Goal: Ask a question: Seek information or help from site administrators or community

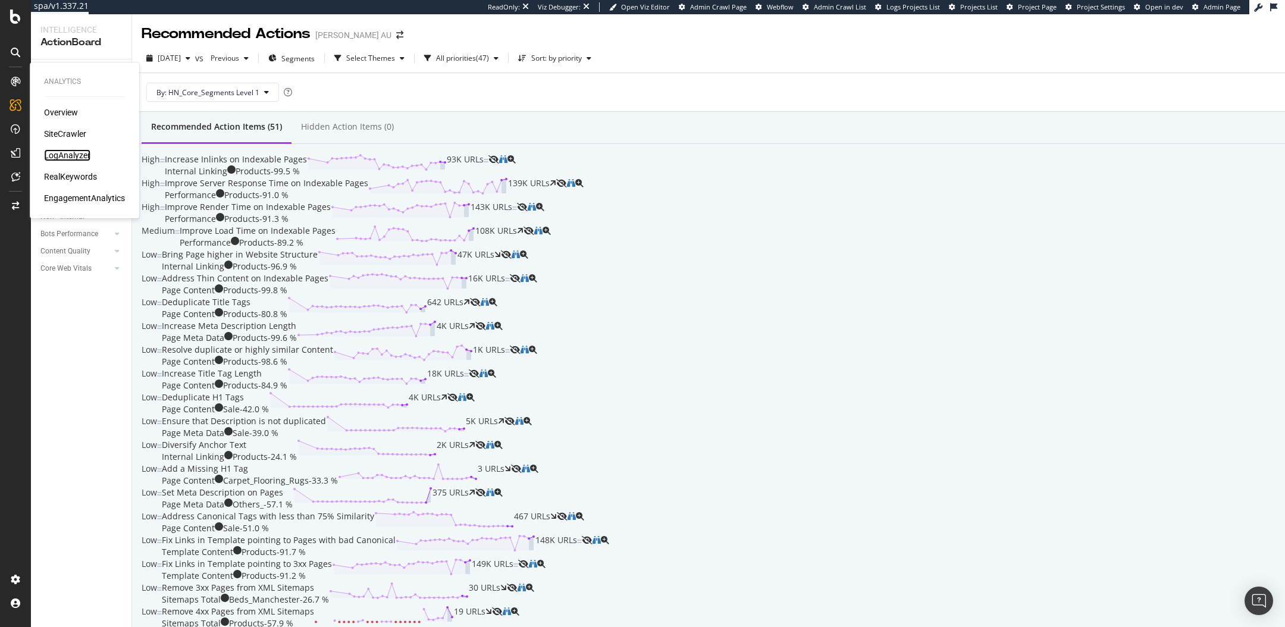
click at [62, 153] on div "LogAnalyzer" at bounding box center [67, 155] width 46 height 12
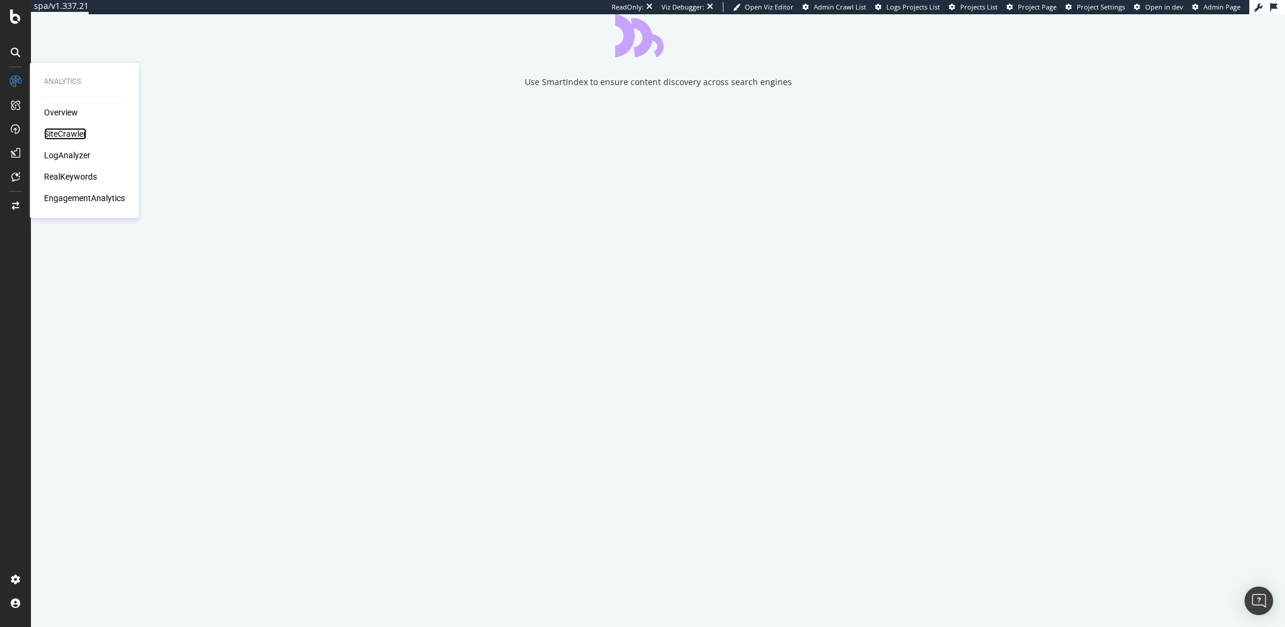
click at [58, 133] on div "SiteCrawler" at bounding box center [65, 134] width 42 height 12
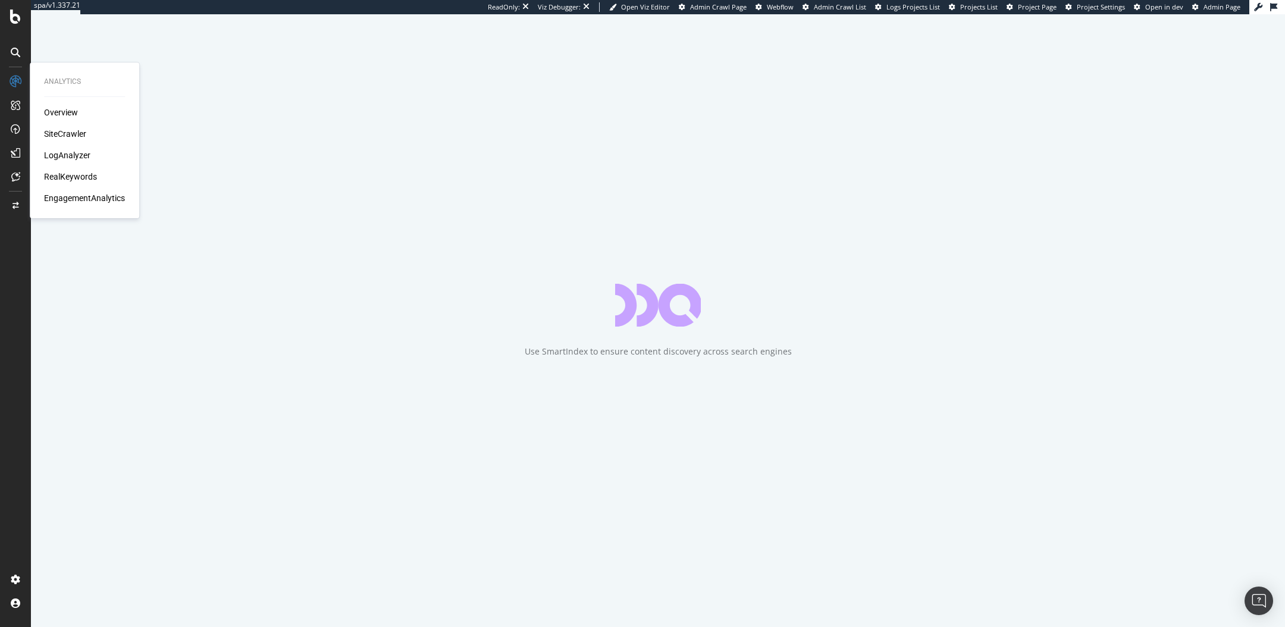
click at [60, 151] on div "LogAnalyzer" at bounding box center [67, 155] width 46 height 12
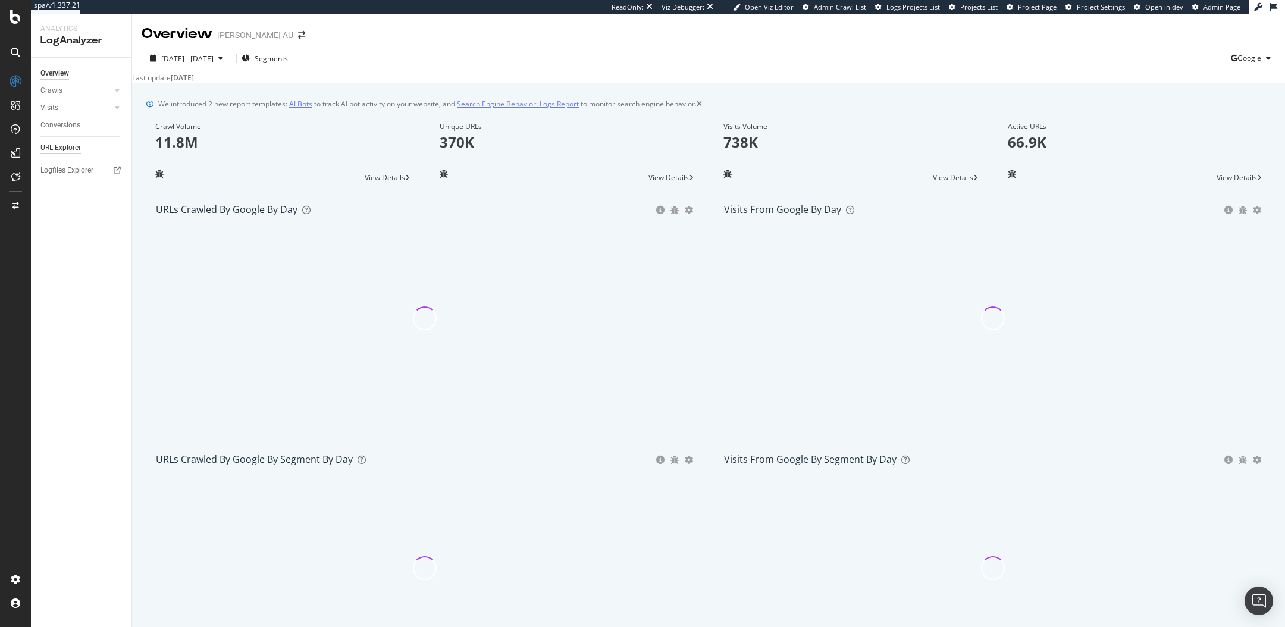
click at [60, 148] on div "URL Explorer" at bounding box center [60, 148] width 40 height 12
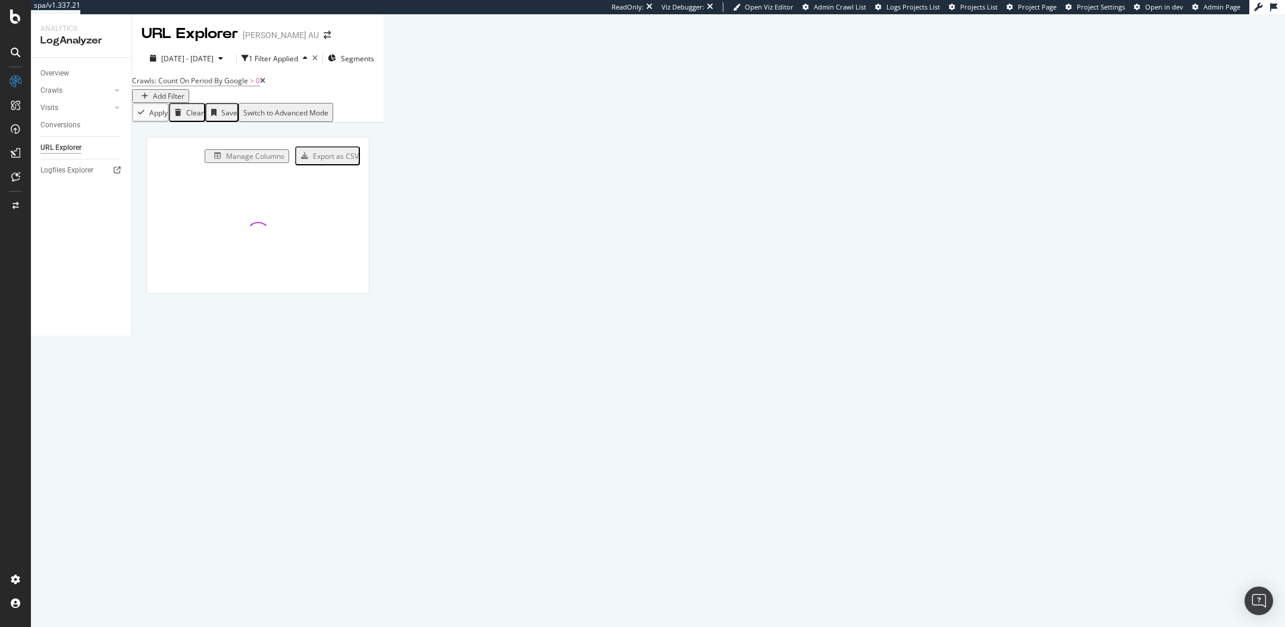
click at [184, 91] on div "Add Filter" at bounding box center [169, 96] width 32 height 10
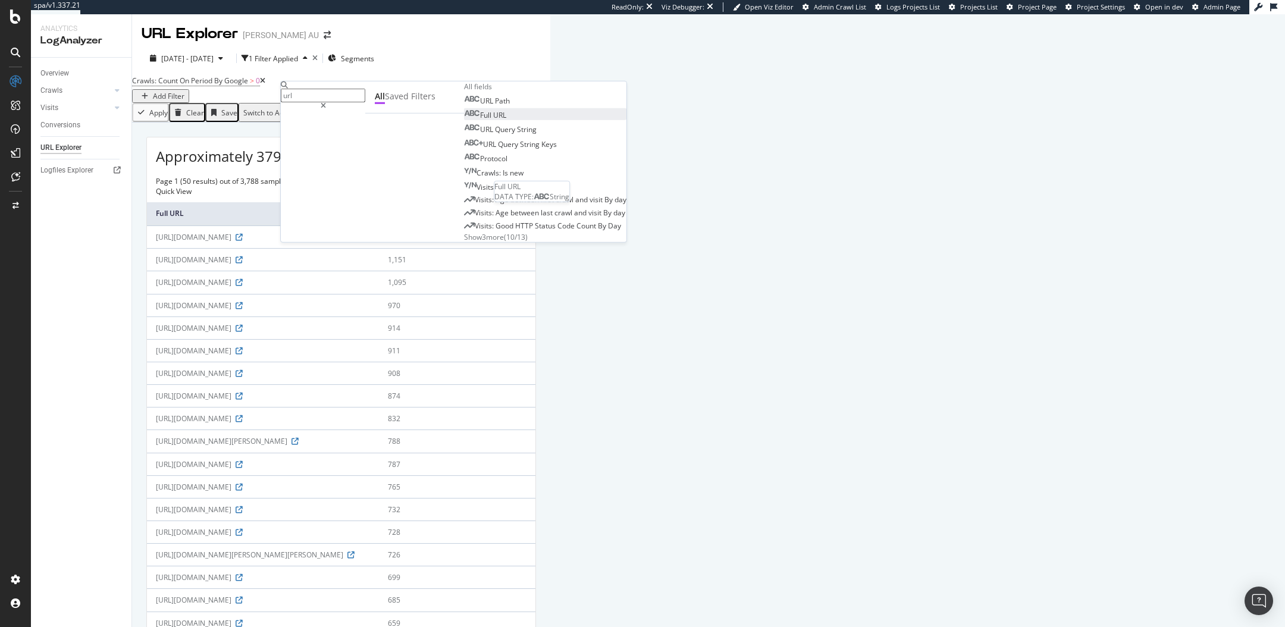
type input "url"
click at [464, 120] on div "Full URL" at bounding box center [485, 115] width 42 height 10
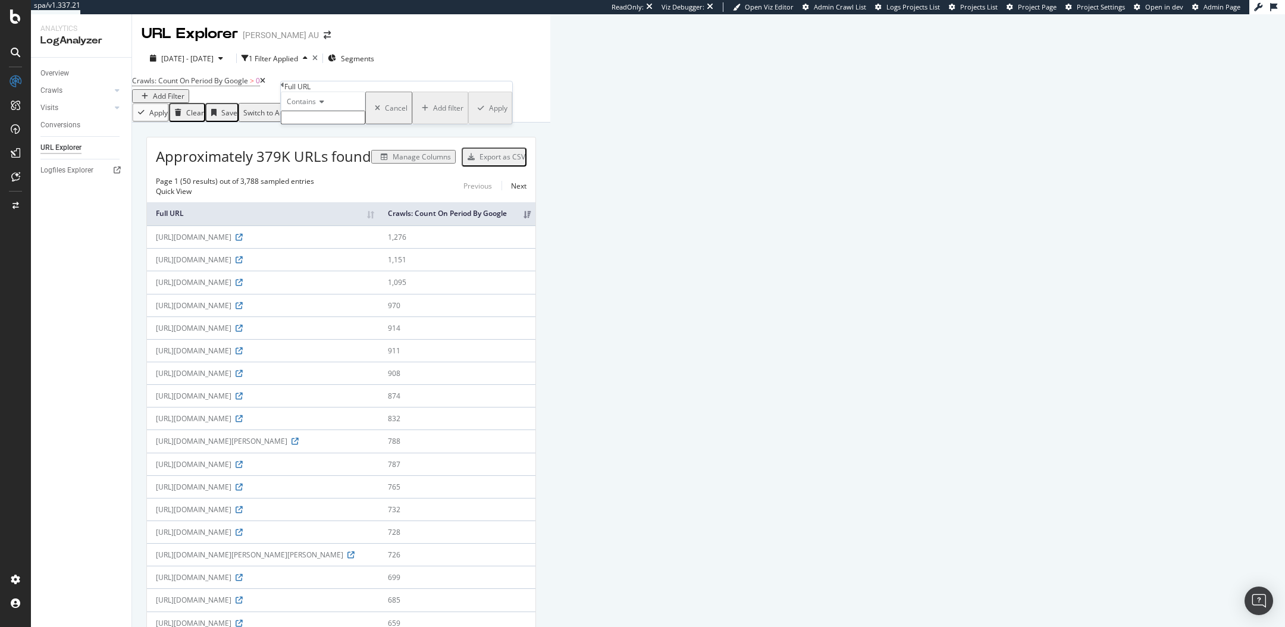
click at [343, 124] on input "text" at bounding box center [323, 118] width 84 height 14
paste input "[URL][DOMAIN_NAME]"
type input "[URL][DOMAIN_NAME]"
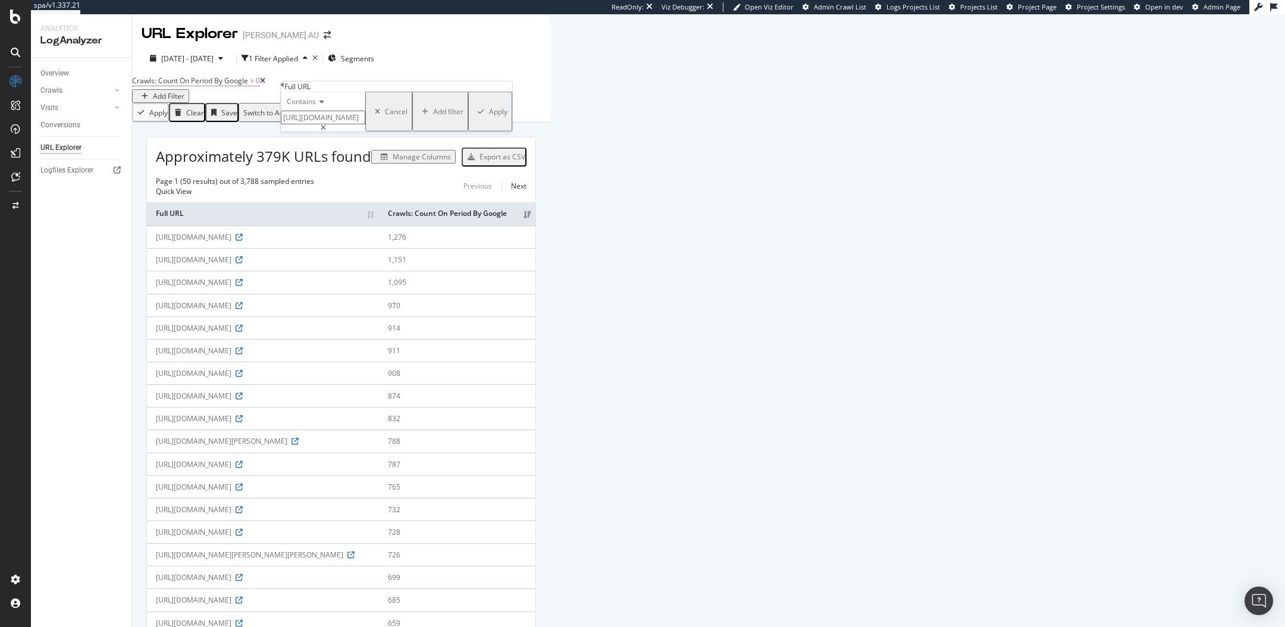
click at [489, 117] on div "Apply" at bounding box center [498, 112] width 18 height 10
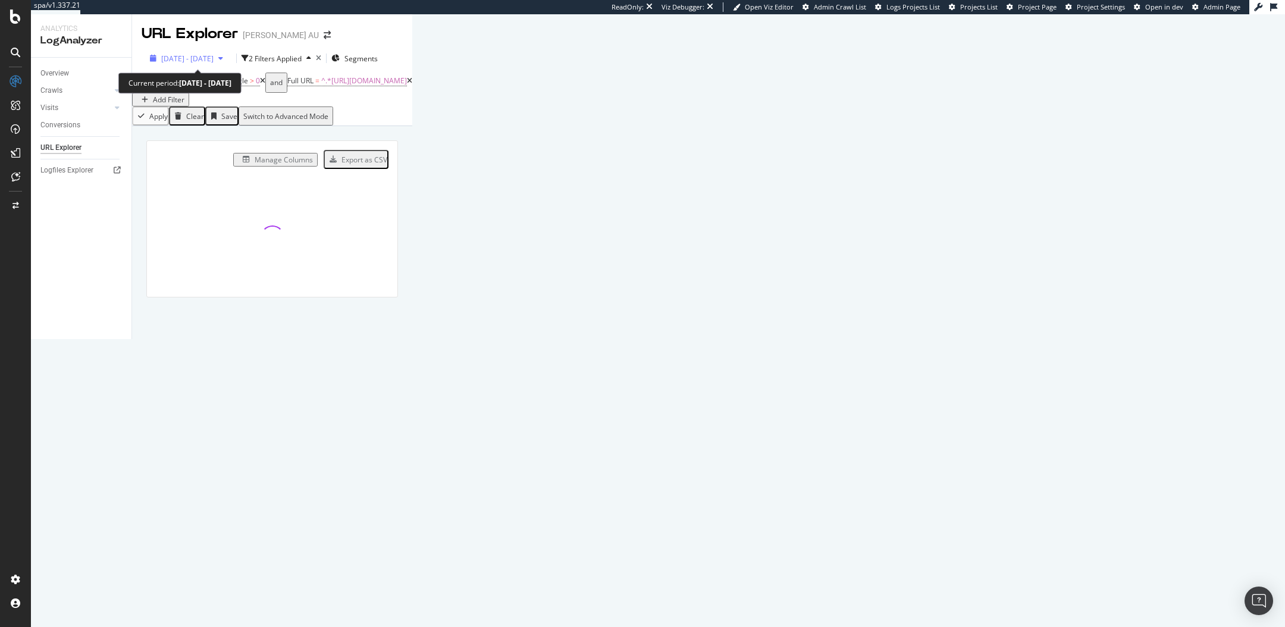
click at [208, 54] on div "[DATE] - [DATE]" at bounding box center [186, 59] width 83 height 10
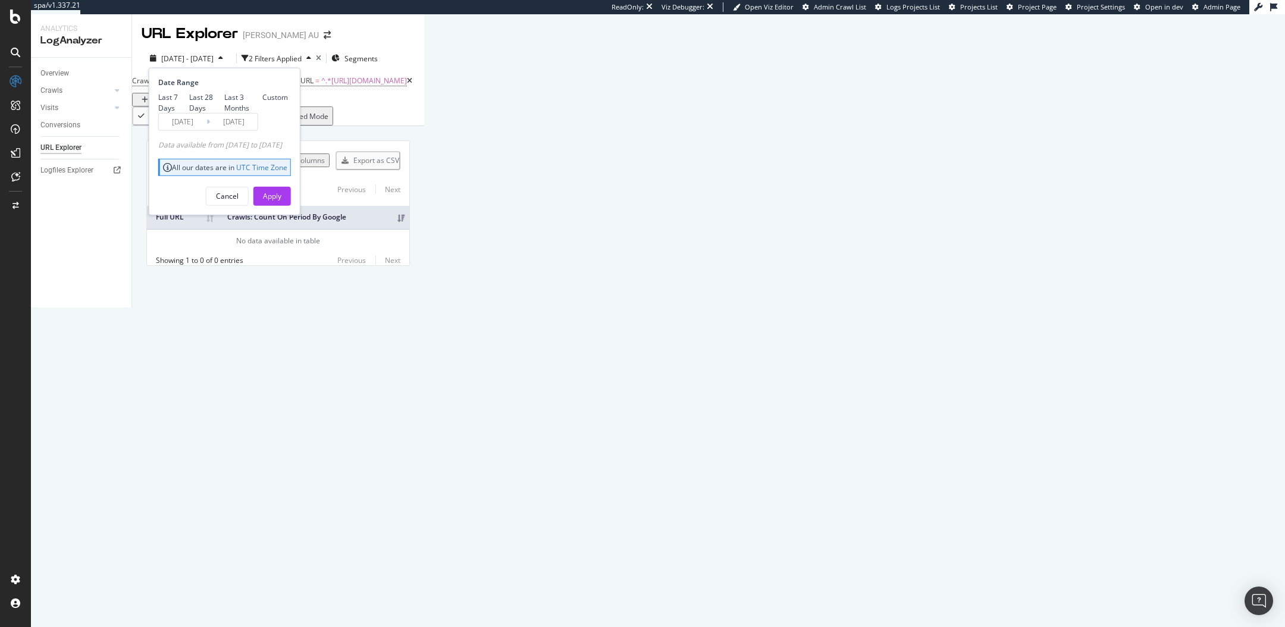
click at [330, 167] on div "Manage Columns" at bounding box center [287, 161] width 84 height 14
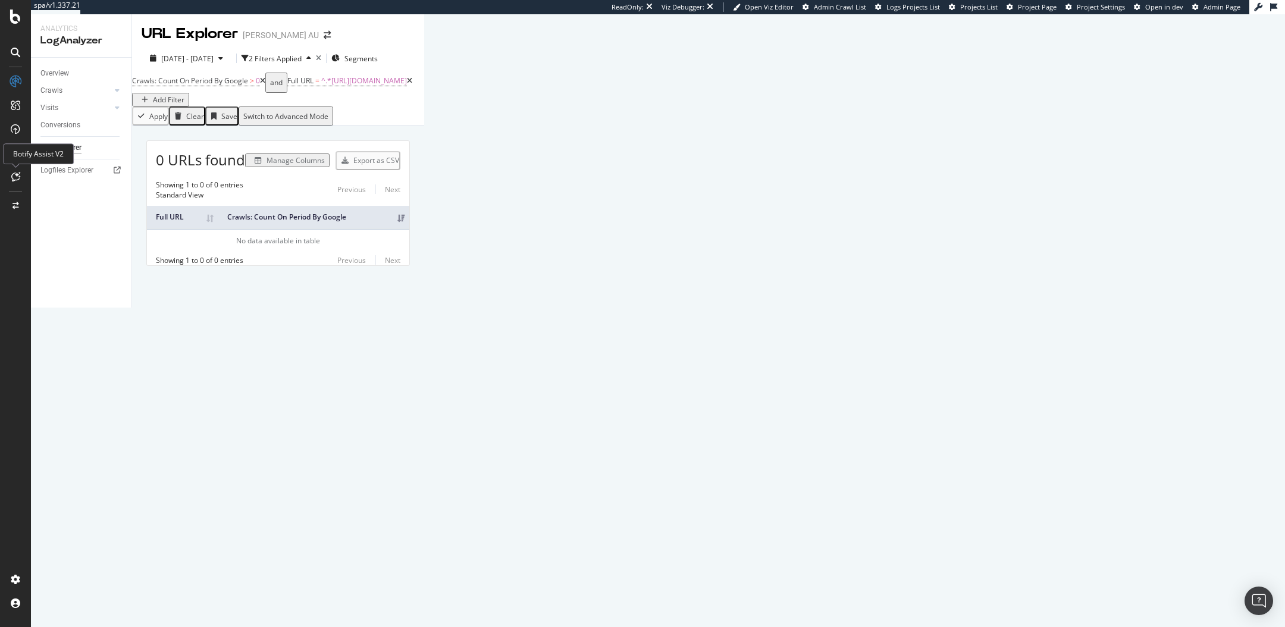
click at [17, 173] on icon at bounding box center [15, 177] width 9 height 10
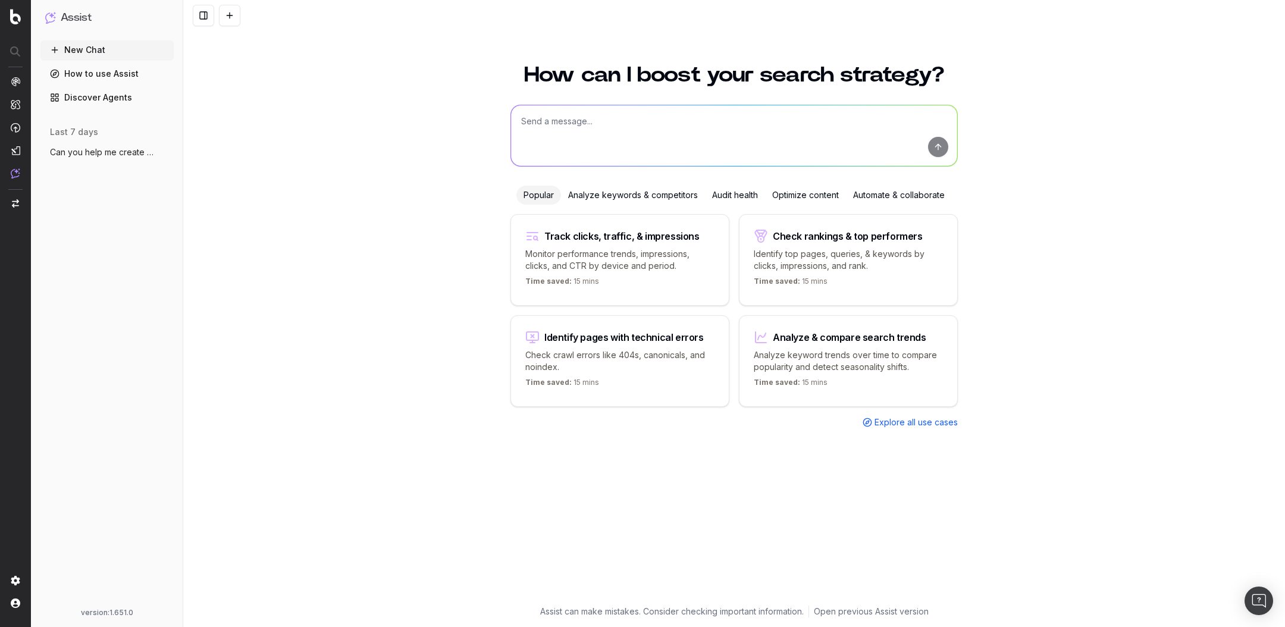
click at [566, 127] on textarea at bounding box center [734, 135] width 446 height 61
paste textarea "[URL][DOMAIN_NAME]"
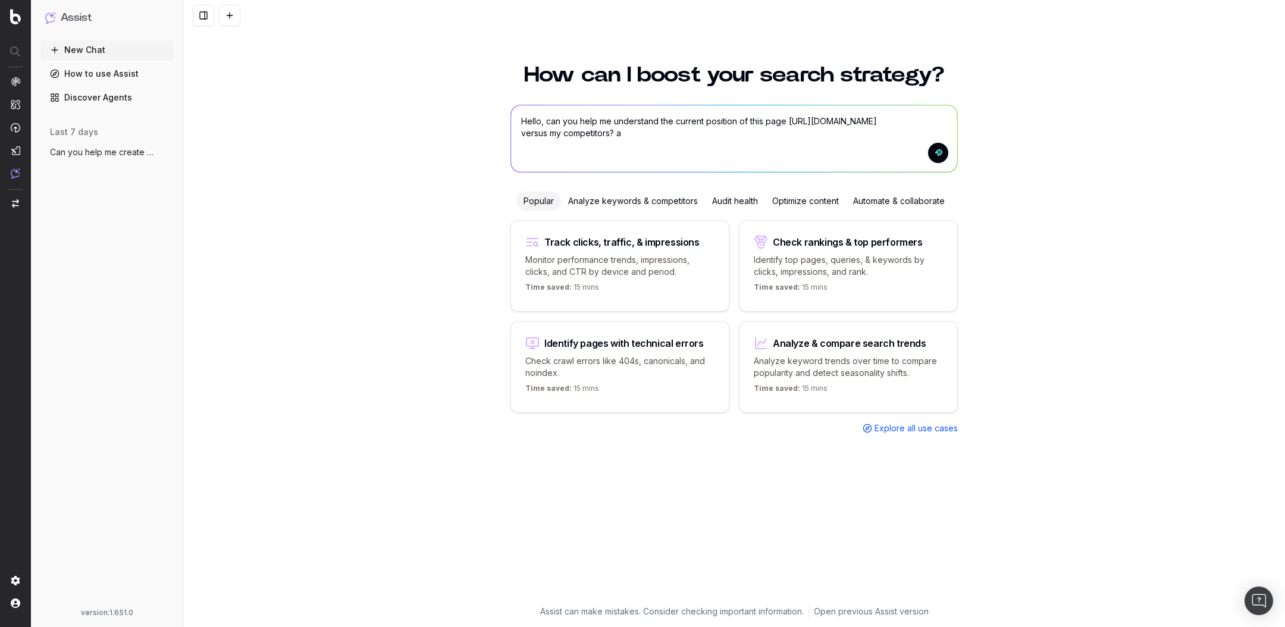
type textarea "Hello, can you help me understand the current position of this page https://www…"
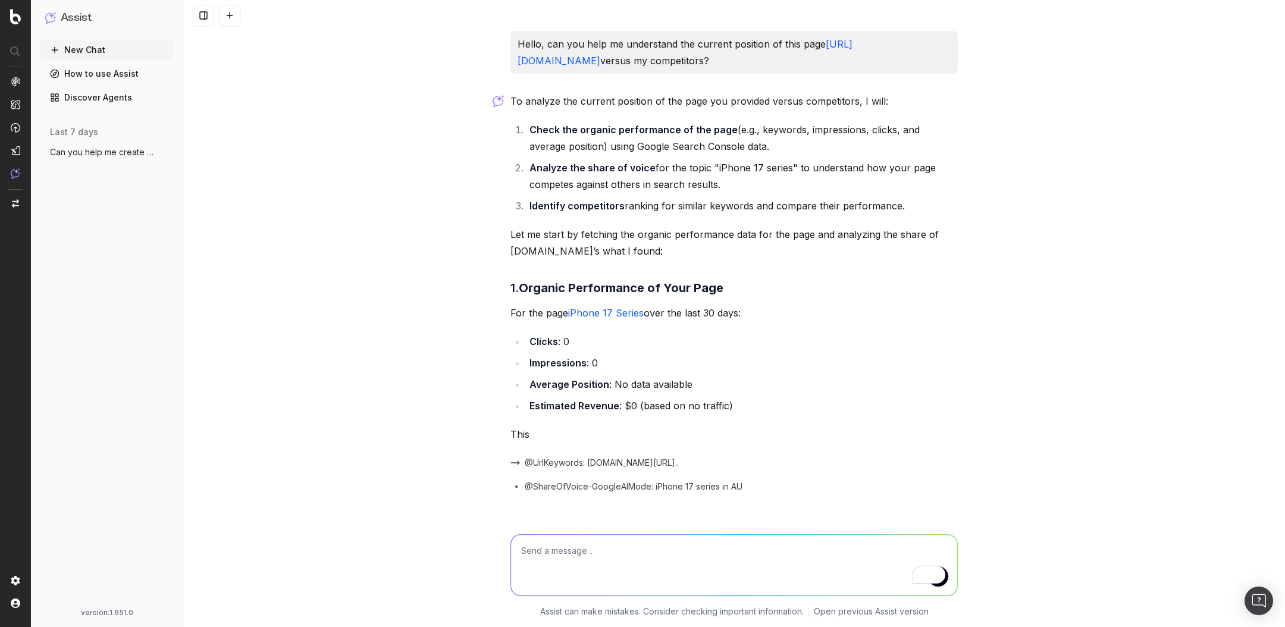
scroll to position [14, 0]
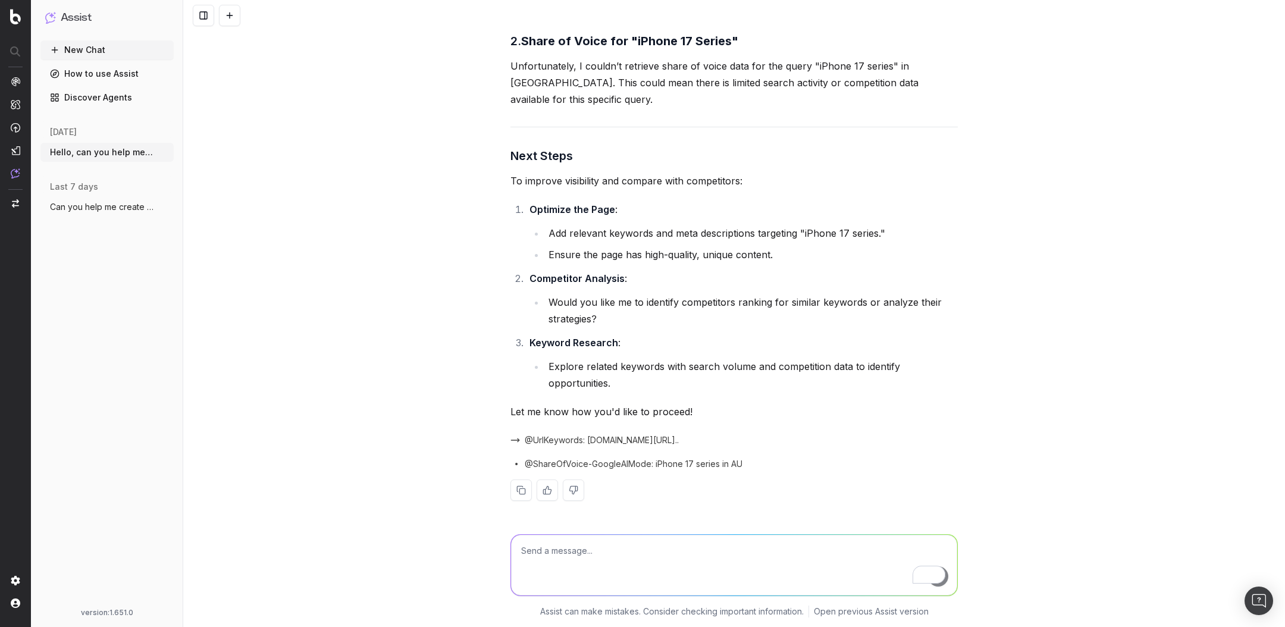
scroll to position [462, 0]
click at [615, 555] on textarea "To enrich screen reader interactions, please activate Accessibility in Grammarl…" at bounding box center [734, 565] width 446 height 61
type textarea "What can I do in terms of internal linking and/or using other pages' potential …"
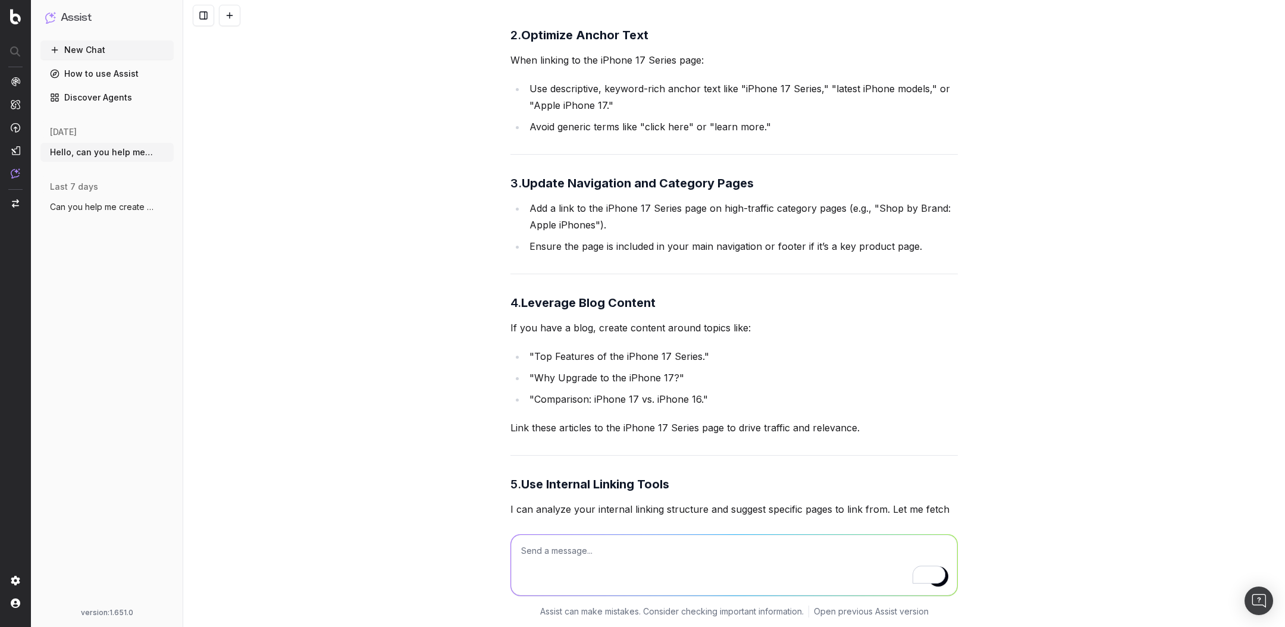
scroll to position [1326, 0]
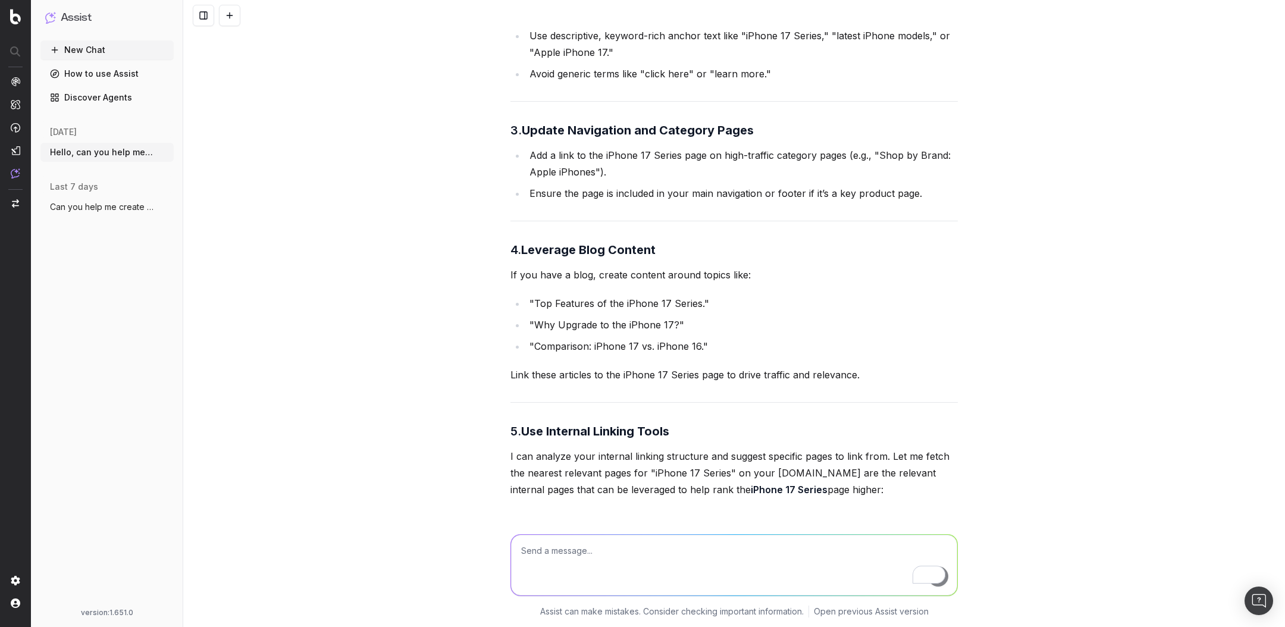
click at [603, 562] on textarea "To enrich screen reader interactions, please activate Accessibility in Grammarl…" at bounding box center [734, 565] width 446 height 61
type textarea "Please recommend the most relevant pages to link from? Would it be relevant to …"
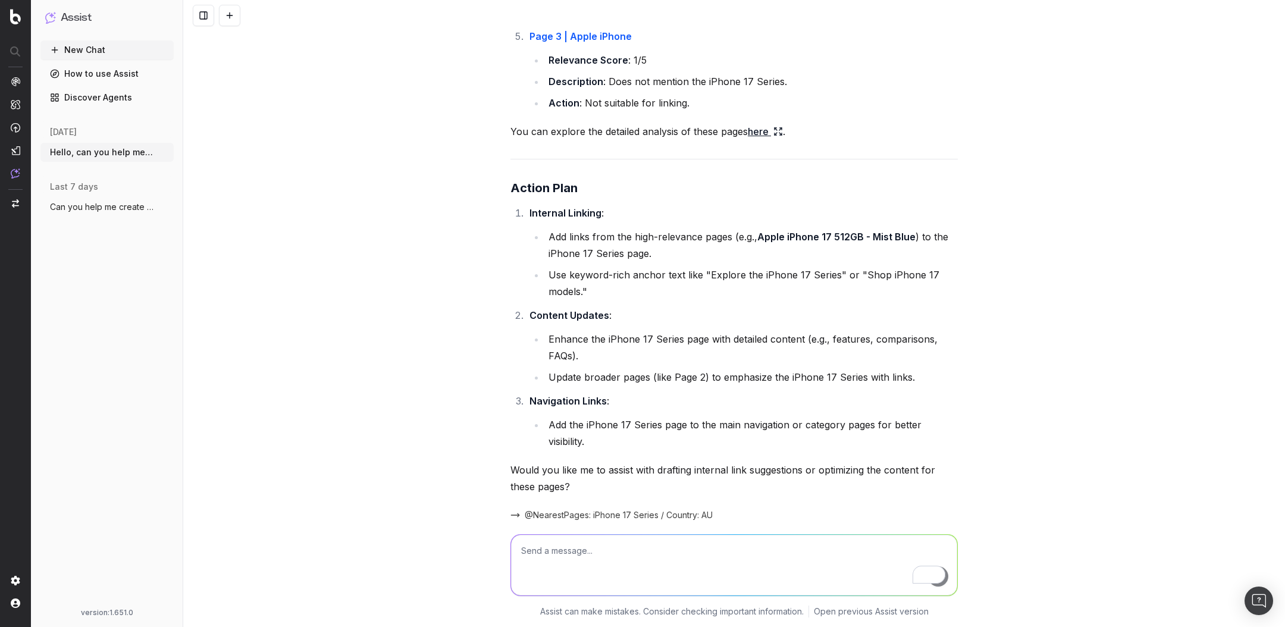
scroll to position [2255, 0]
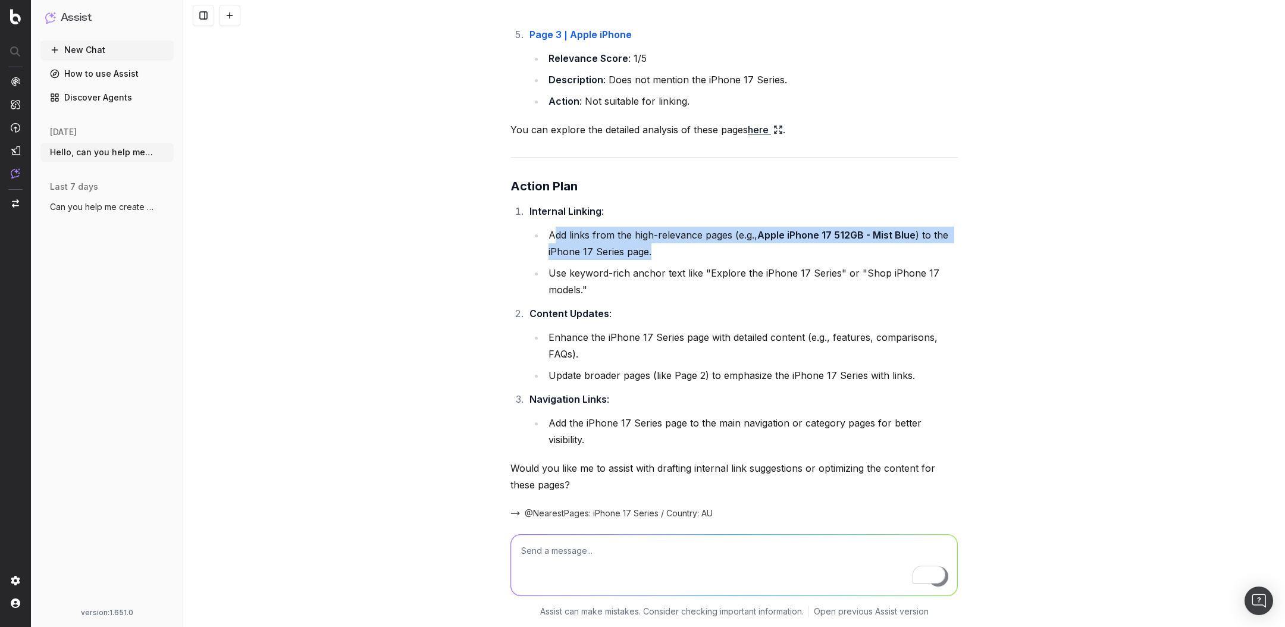
drag, startPoint x: 555, startPoint y: 247, endPoint x: 678, endPoint y: 267, distance: 124.7
click at [678, 260] on li "Add links from the high-relevance pages (e.g., Apple iPhone 17 512GB - Mist Blu…" at bounding box center [751, 243] width 413 height 33
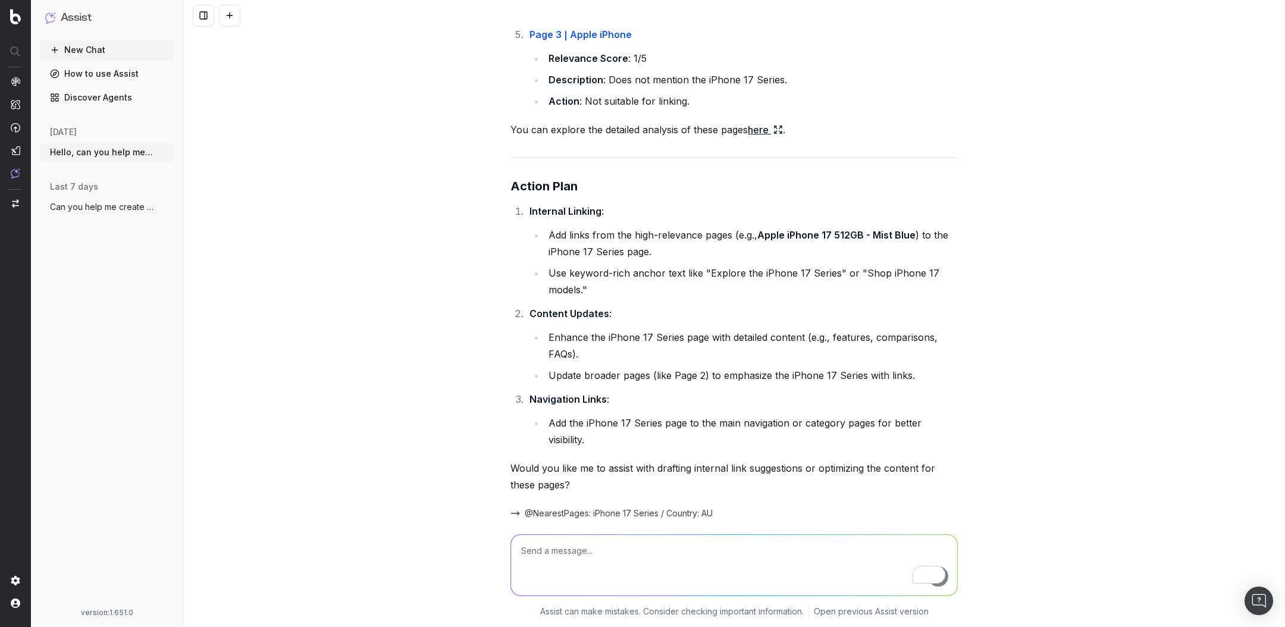
click at [700, 312] on ol "Internal Linking : Add links from the high-relevance pages (e.g., Apple iPhone …" at bounding box center [734, 325] width 447 height 245
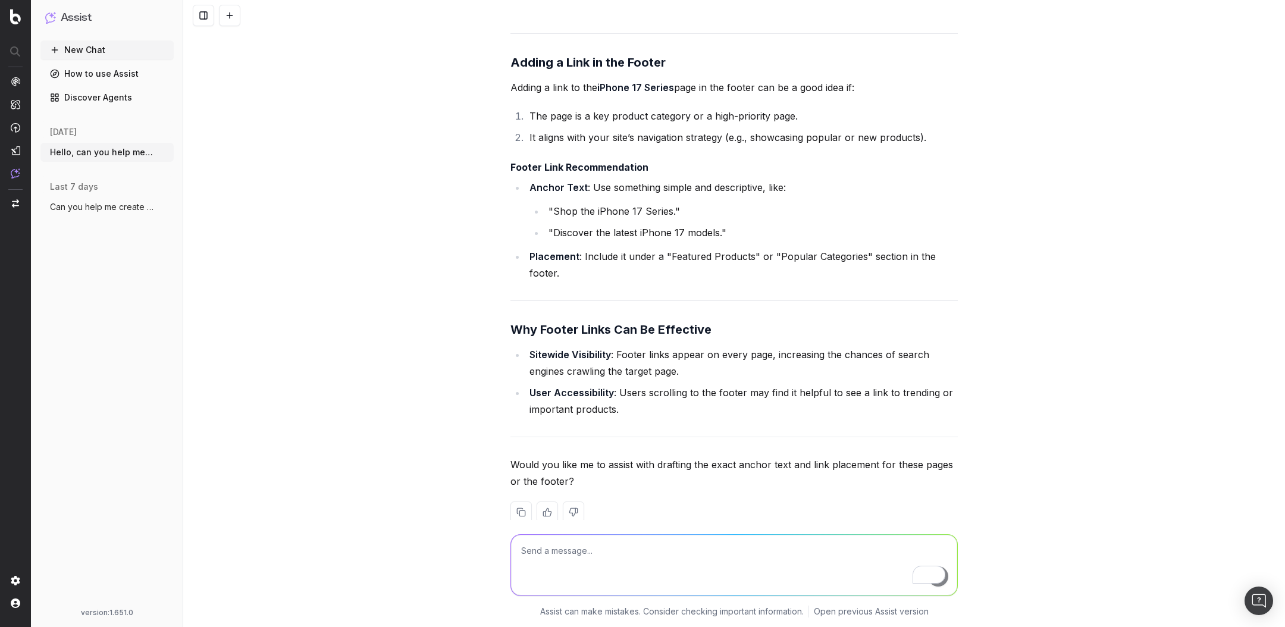
scroll to position [3453, 0]
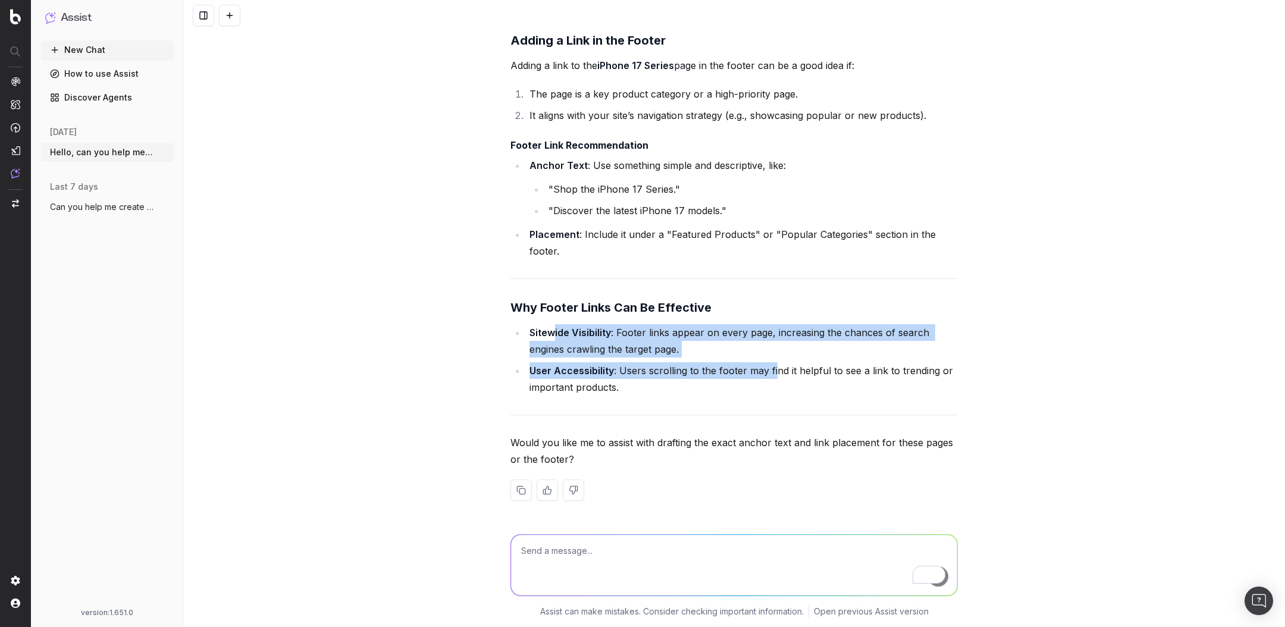
drag, startPoint x: 555, startPoint y: 334, endPoint x: 774, endPoint y: 363, distance: 221.4
click at [774, 363] on ul "Sitewide Visibility : Footer links appear on every page, increasing the chances…" at bounding box center [734, 359] width 447 height 71
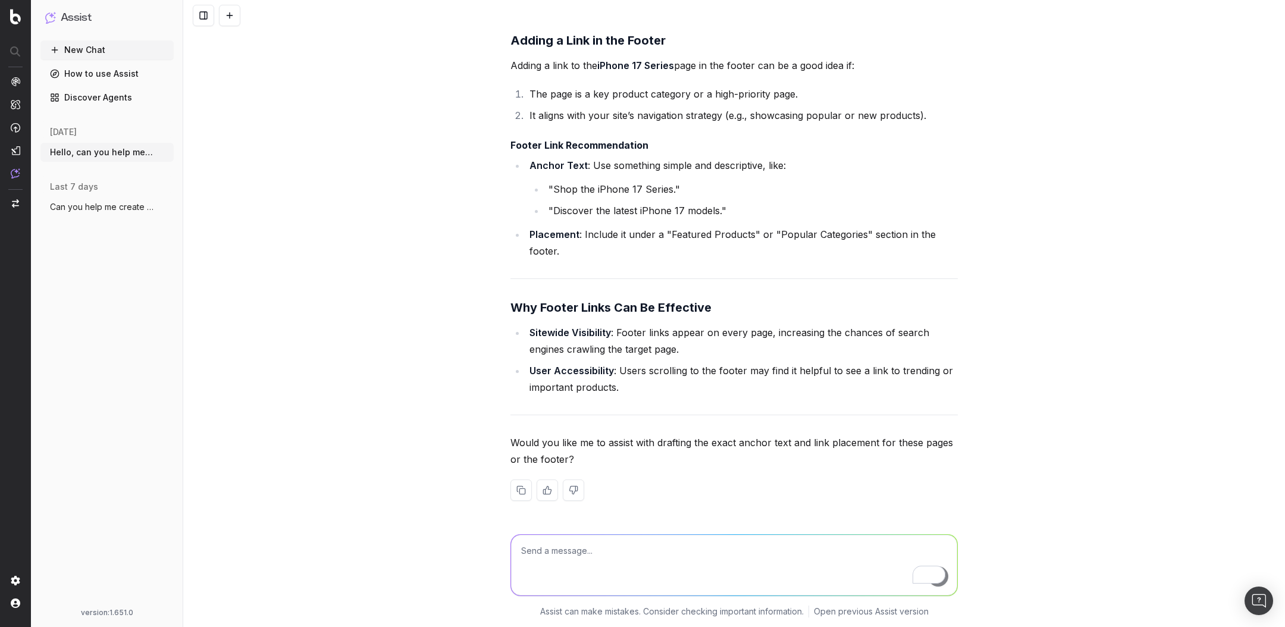
click at [615, 556] on textarea "To enrich screen reader interactions, please activate Accessibility in Grammarl…" at bounding box center [734, 565] width 446 height 61
type textarea "How deep in the site structure is my page currently?"
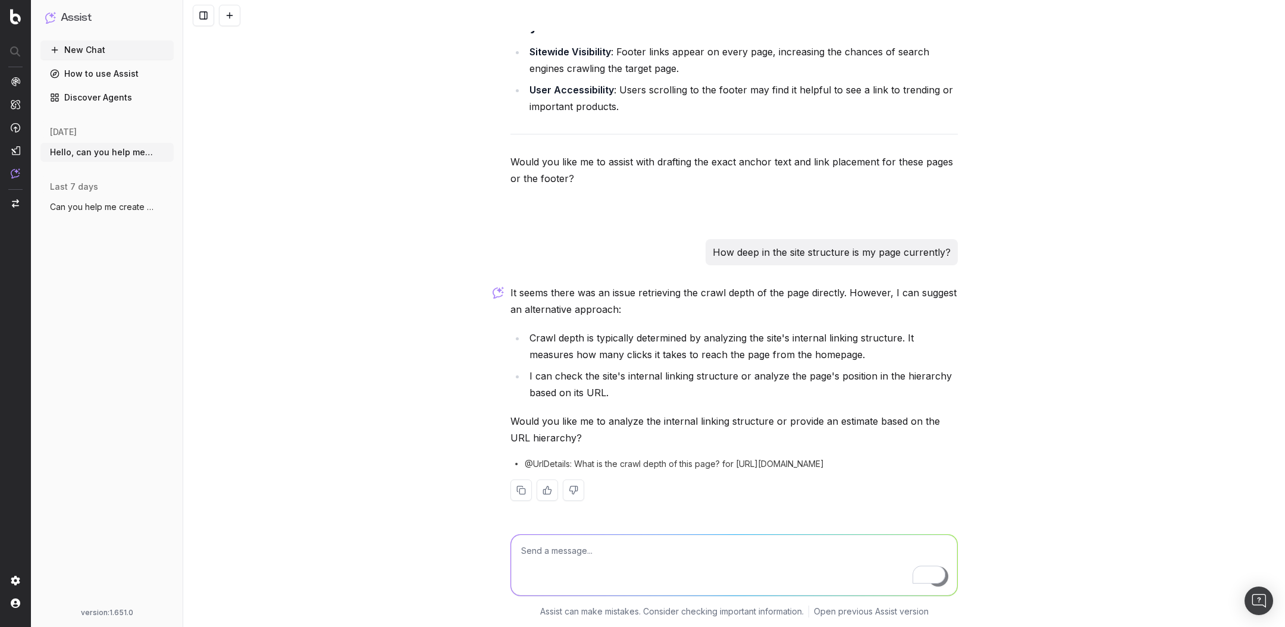
scroll to position [3733, 0]
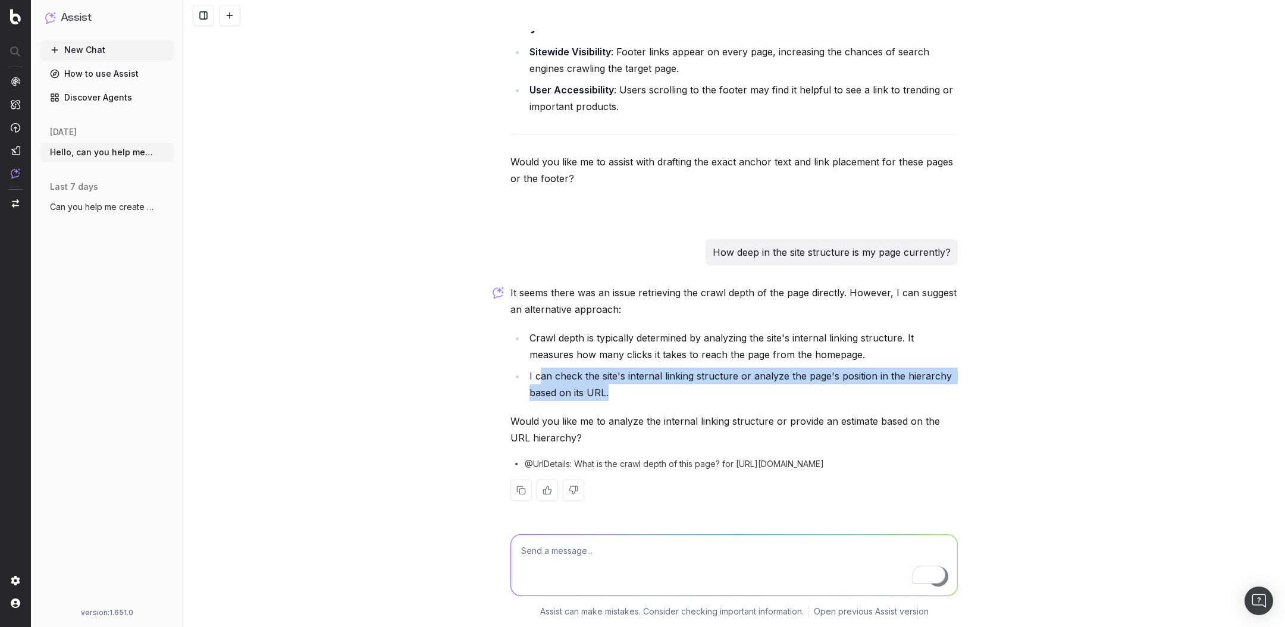
drag, startPoint x: 542, startPoint y: 377, endPoint x: 655, endPoint y: 393, distance: 114.2
click at [655, 394] on li "I can check the site's internal linking structure or analyze the page's positio…" at bounding box center [742, 384] width 432 height 33
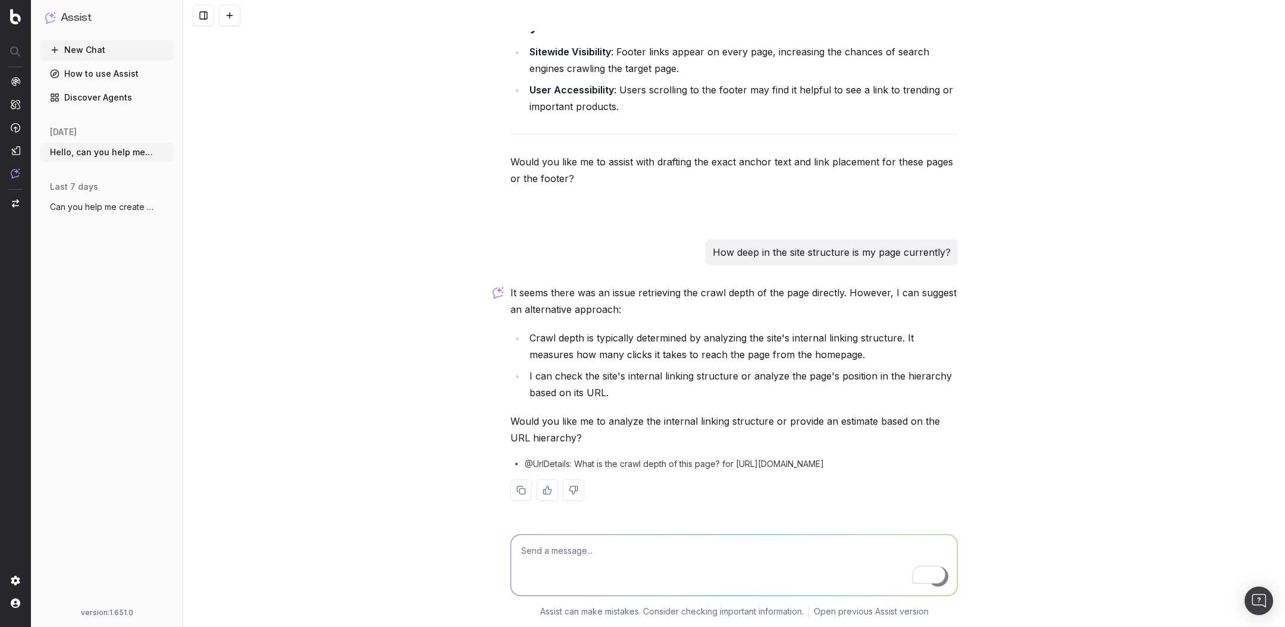
click at [699, 552] on textarea "To enrich screen reader interactions, please activate Accessibility in Grammarl…" at bounding box center [734, 565] width 446 height 61
type textarea "yes"
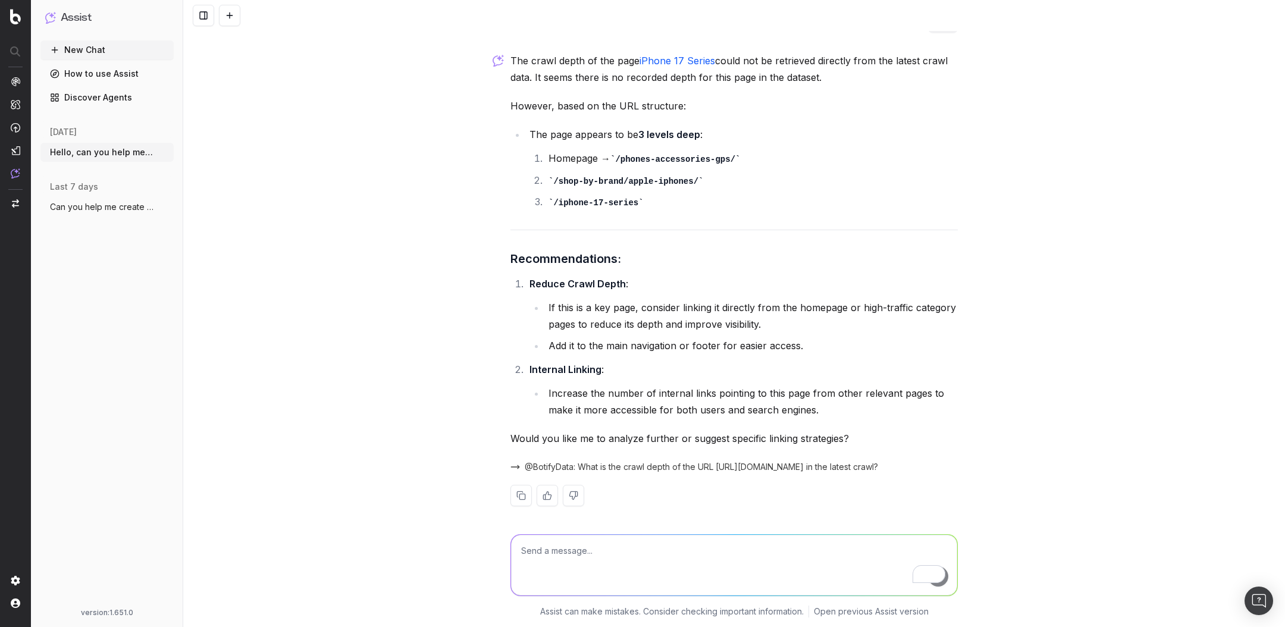
scroll to position [4250, 0]
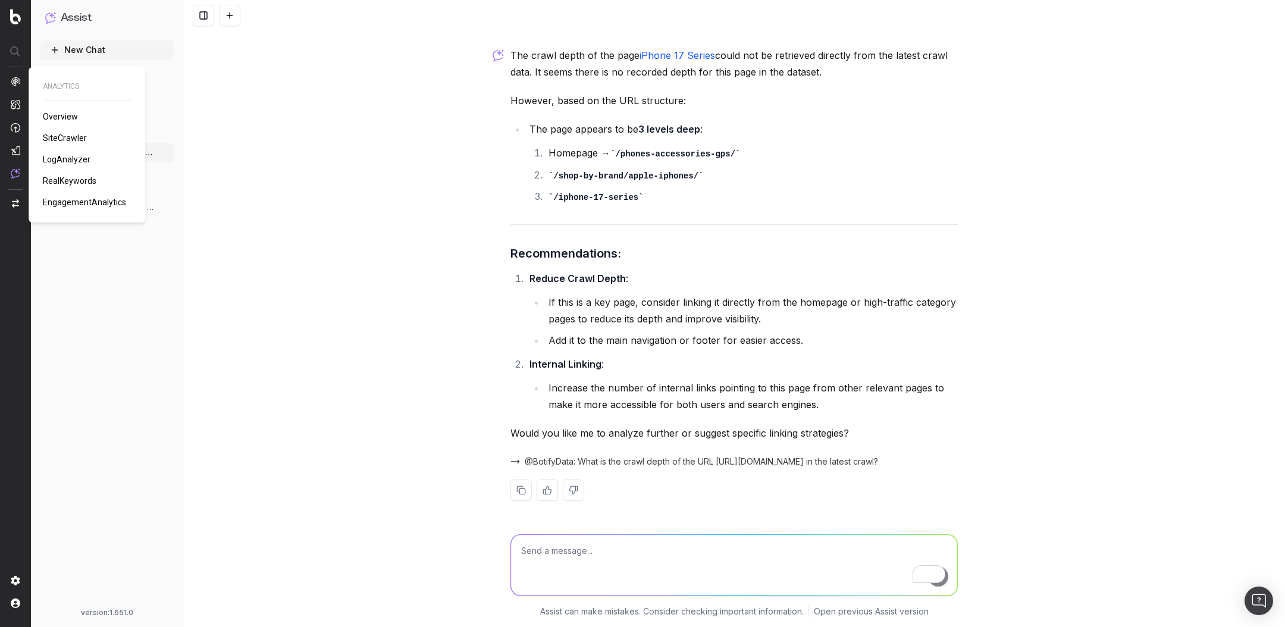
click at [58, 114] on span "Overview" at bounding box center [60, 117] width 35 height 10
click at [611, 549] on textarea "To enrich screen reader interactions, please activate Accessibility in Grammarl…" at bounding box center [734, 565] width 446 height 61
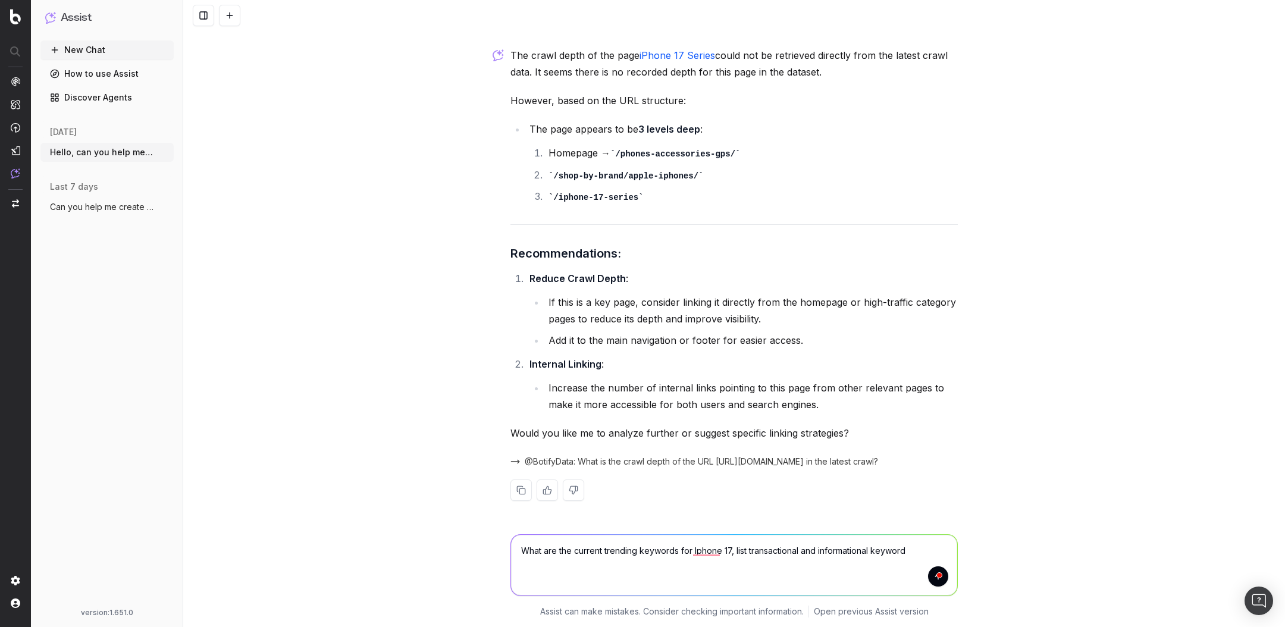
type textarea "What are the current trending keywords for Iphone 17, list transactional and in…"
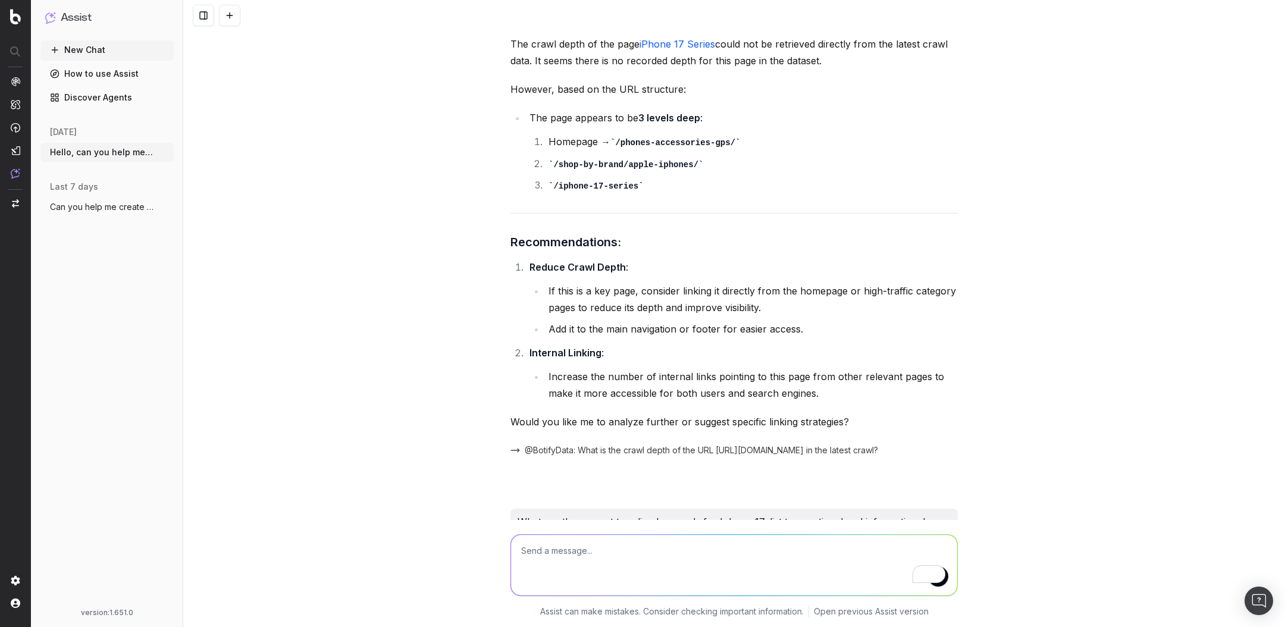
scroll to position [4329, 0]
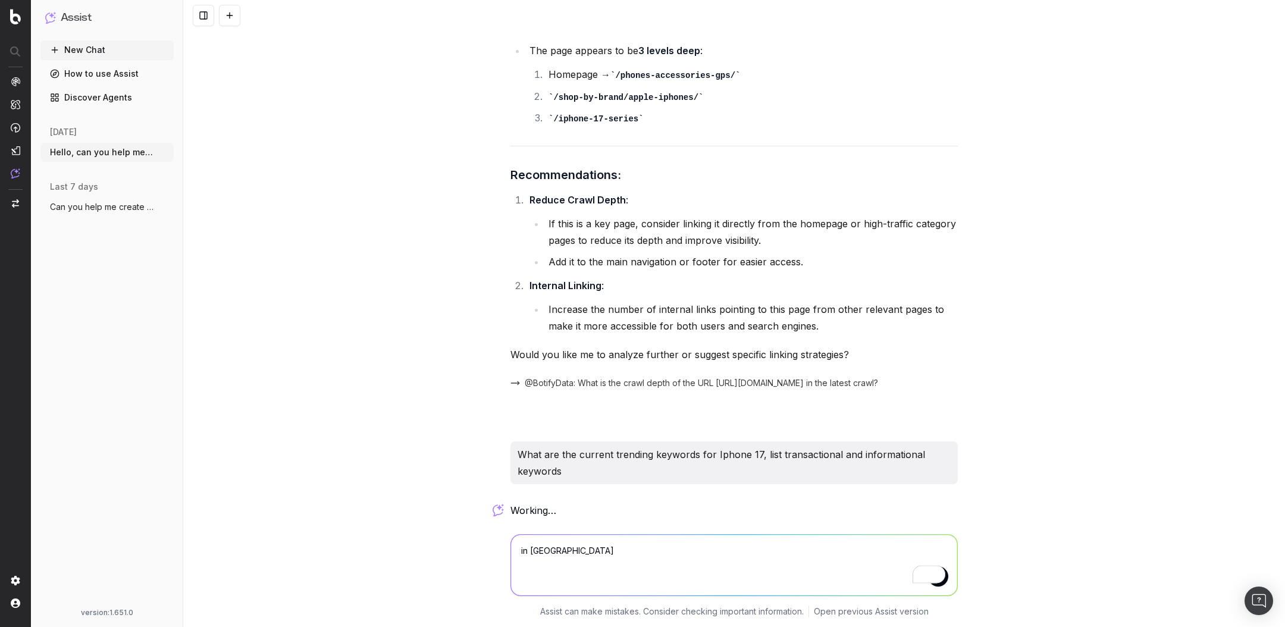
type textarea "in australia"
click at [981, 565] on div "in australia in australia Assist can make mistakes. Consider checking important…" at bounding box center [734, 573] width 1102 height 107
click at [941, 584] on button "submit" at bounding box center [938, 577] width 20 height 20
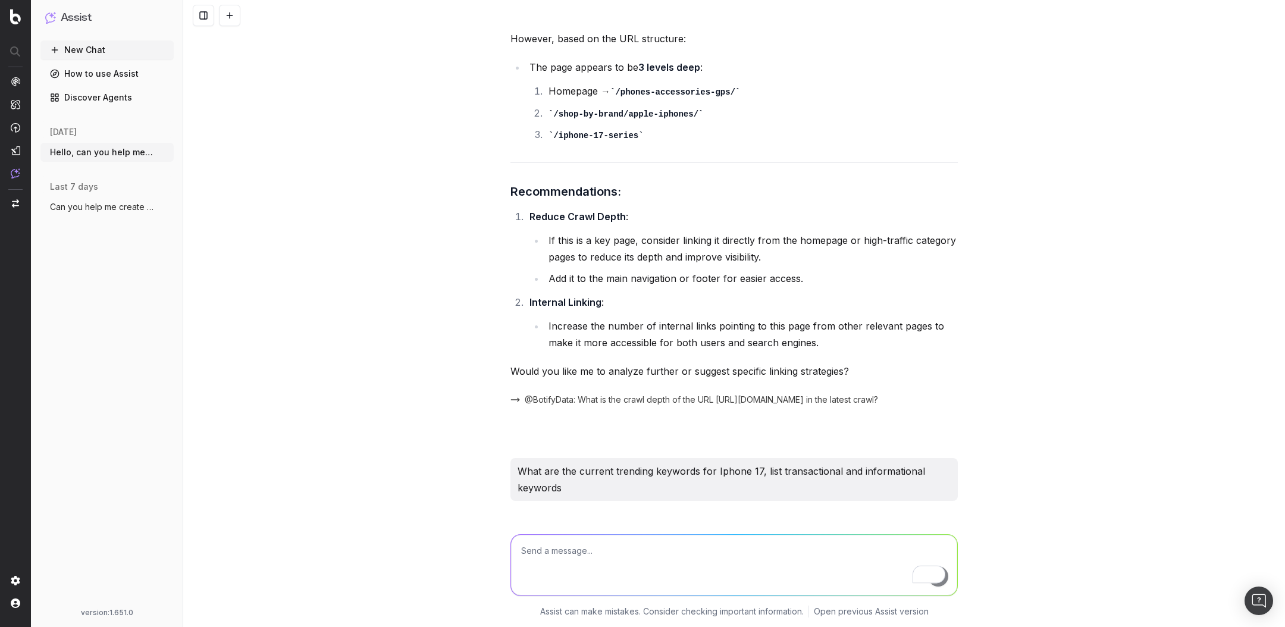
scroll to position [4312, 0]
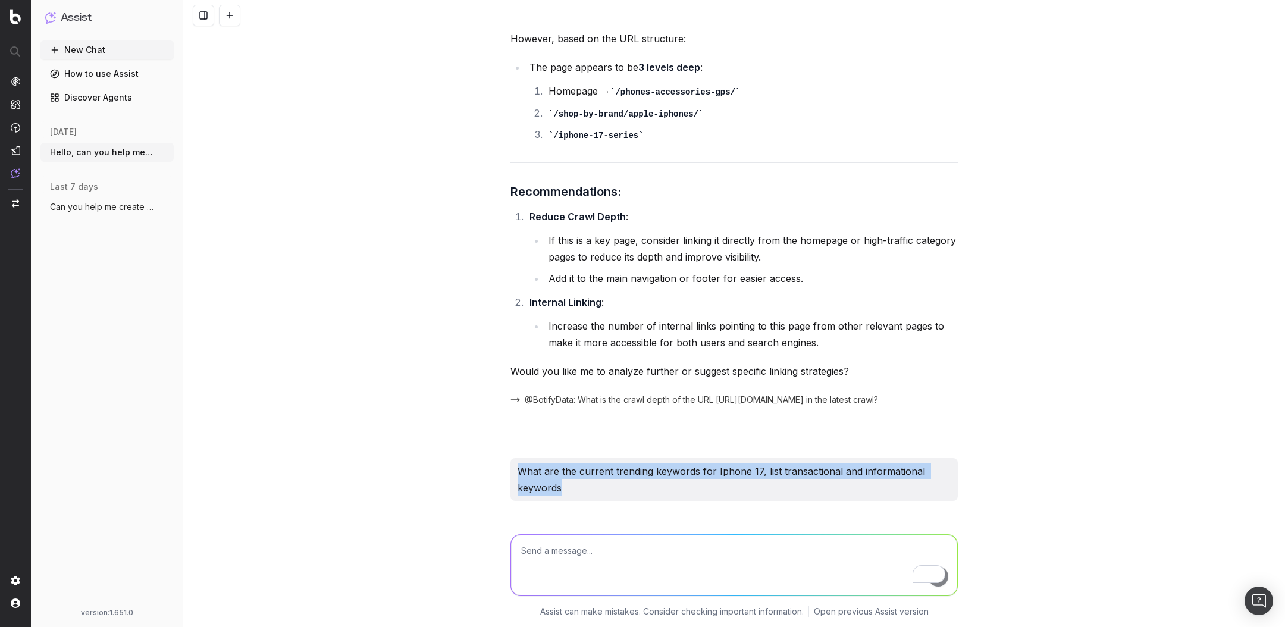
drag, startPoint x: 574, startPoint y: 490, endPoint x: 499, endPoint y: 467, distance: 78.1
click at [499, 467] on div "Hello, can you help me understand the current position of this page https://www…" at bounding box center [734, 313] width 1102 height 627
copy p "What are the current trending keywords for Iphone 17, list transactional and in…"
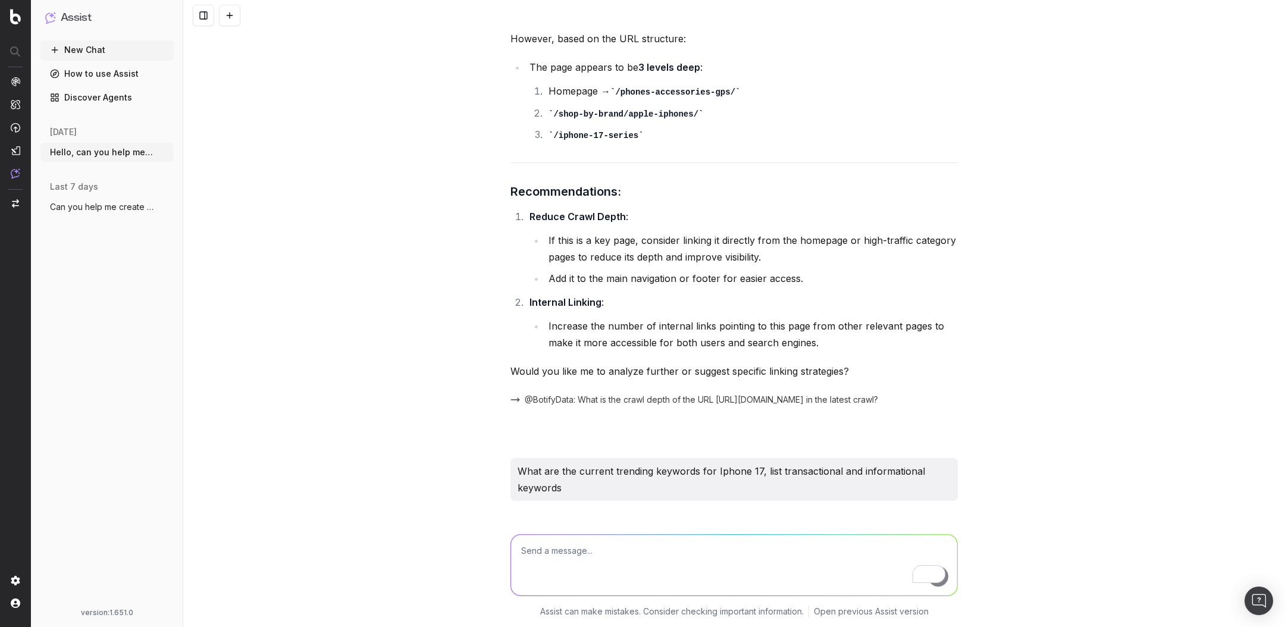
click at [575, 559] on textarea "To enrich screen reader interactions, please activate Accessibility in Grammarl…" at bounding box center [734, 565] width 446 height 61
paste textarea "What are the current trending keywords for Iphone 17, list transactional and in…"
click at [729, 550] on textarea "What are the current trending keywords for Iphone 17, list transactional and in…" at bounding box center [734, 565] width 446 height 61
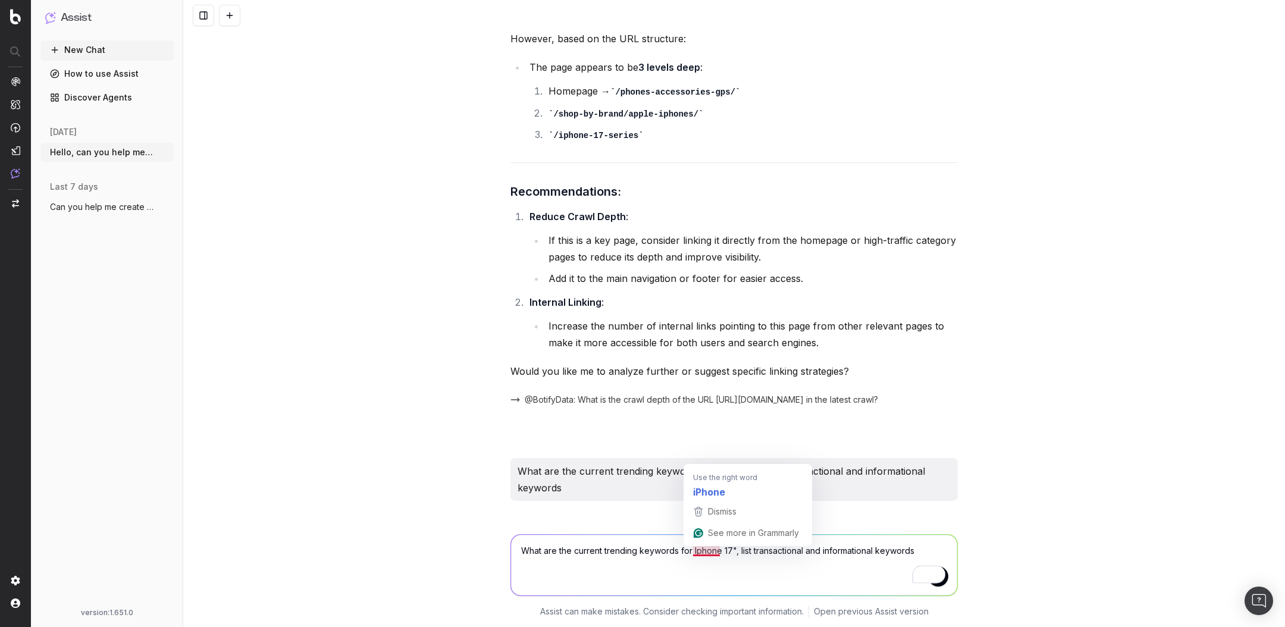
click at [691, 553] on textarea "What are the current trending keywords for Iphone 17", list transactional and i…" at bounding box center [734, 565] width 446 height 61
click at [922, 547] on textarea "What are the current trending keywords for" Iphone 17", list transactional and …" at bounding box center [734, 565] width 446 height 61
type textarea "What are the current trending keywords for" Iphone 17", list transactional and …"
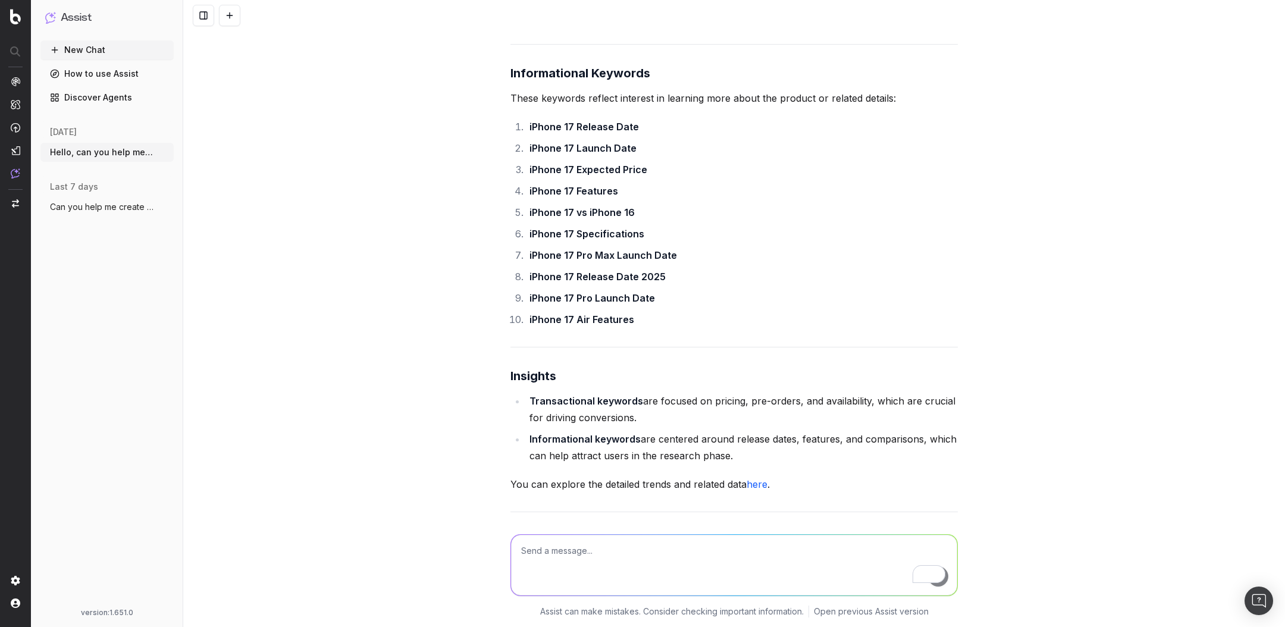
scroll to position [5212, 0]
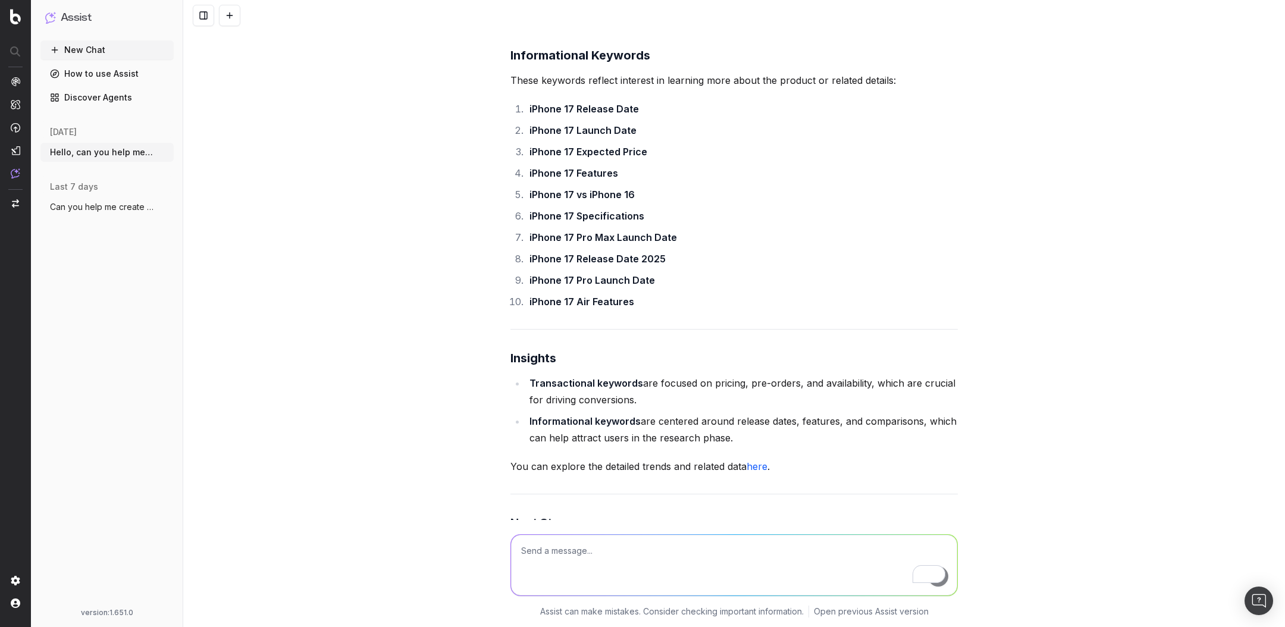
click at [754, 472] on link "here" at bounding box center [757, 467] width 21 height 12
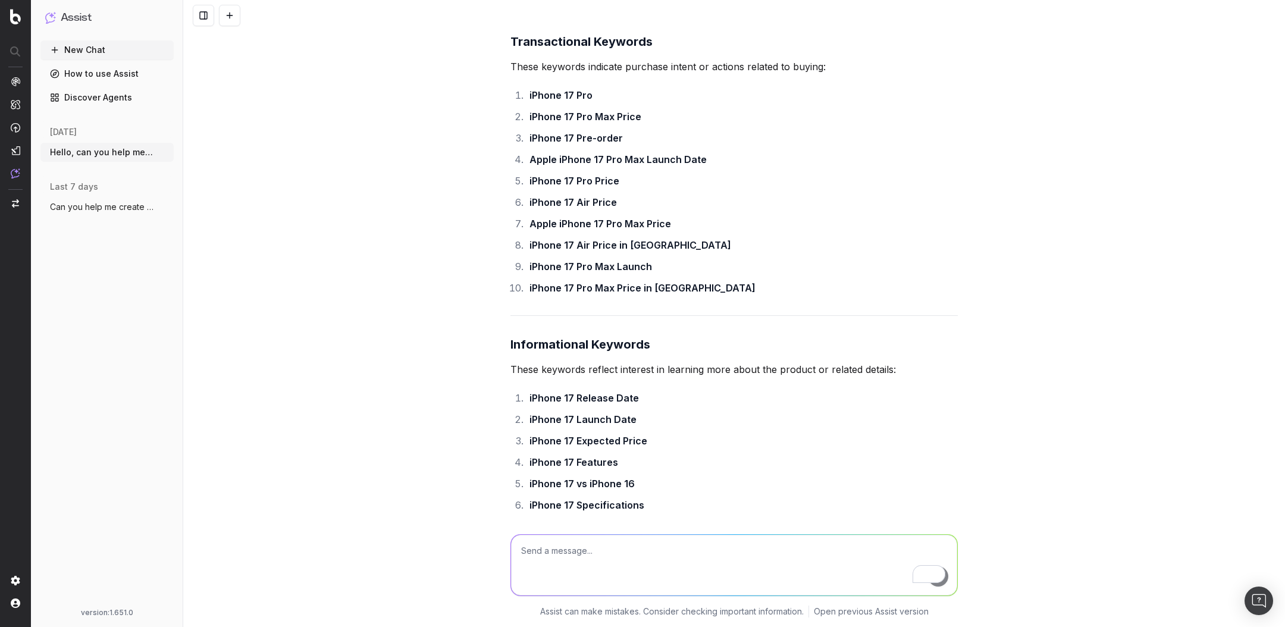
scroll to position [4924, 0]
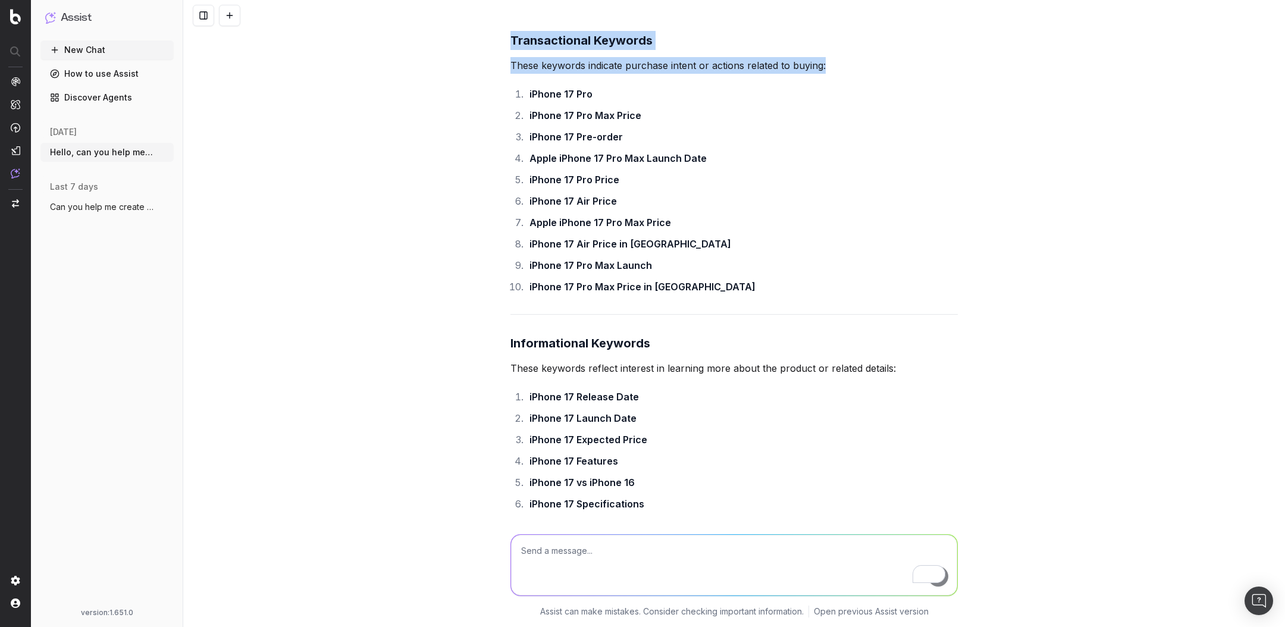
drag, startPoint x: 513, startPoint y: 49, endPoint x: 719, endPoint y: 308, distance: 330.3
click at [719, 308] on div "Here are the trending keywords for "iPhone 17" in Australia over the past year,…" at bounding box center [734, 545] width 447 height 1173
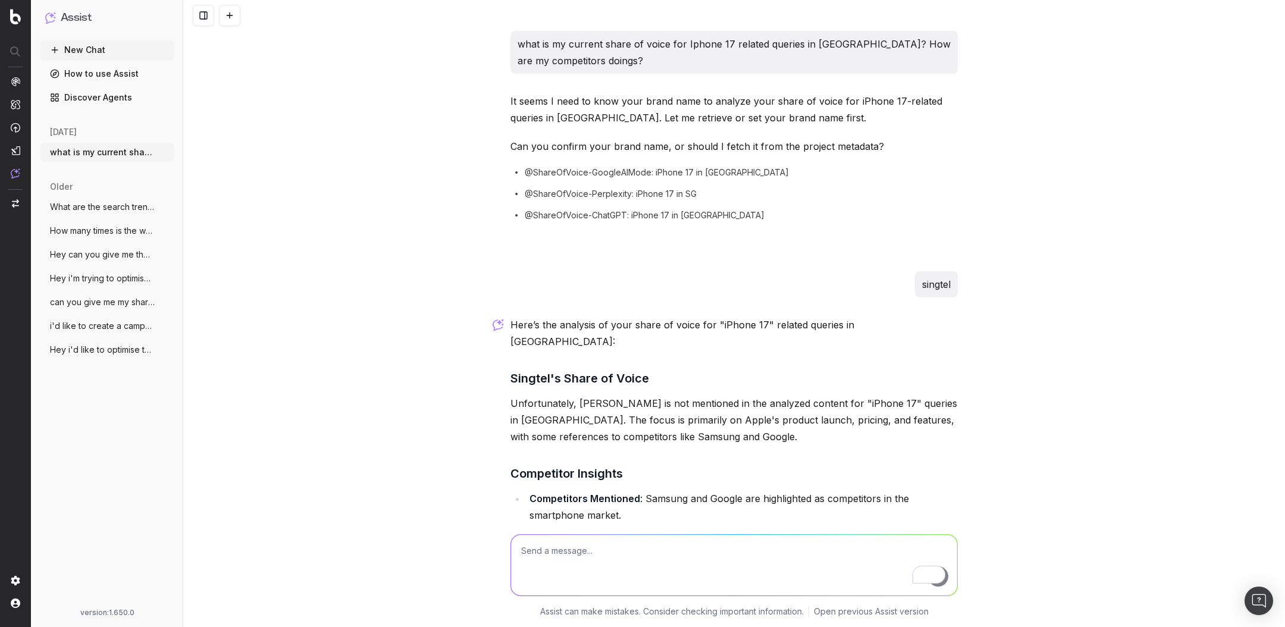
scroll to position [416, 0]
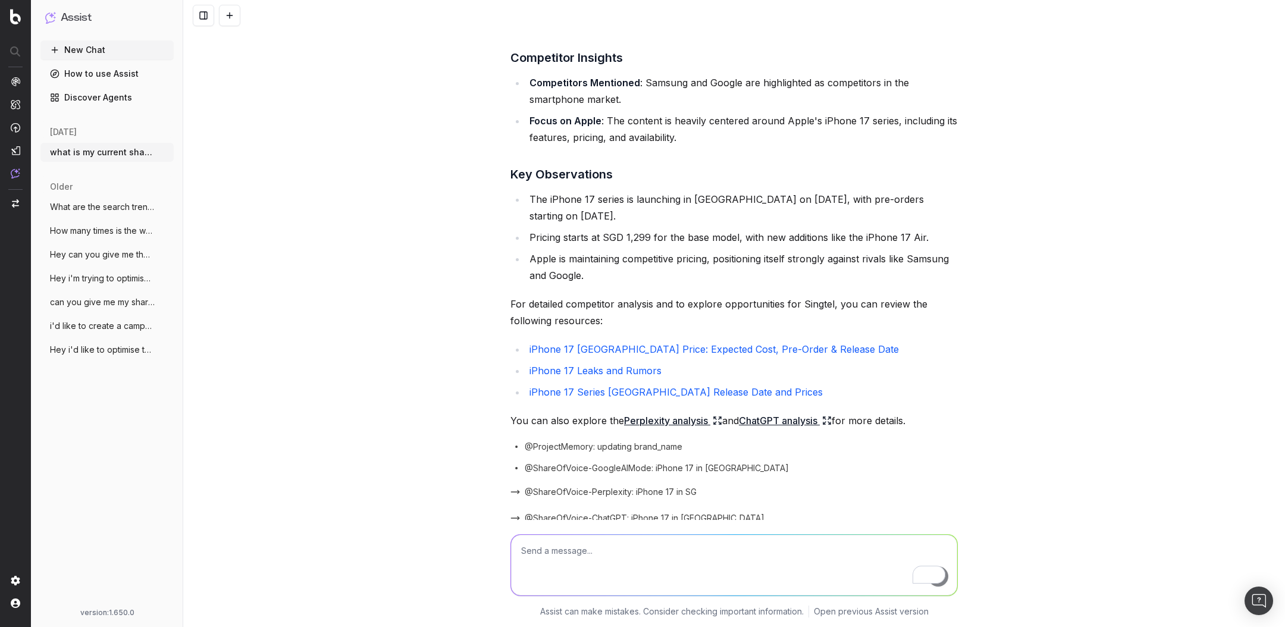
click at [625, 547] on textarea "To enrich screen reader interactions, please activate Accessibility in Grammarl…" at bounding box center [734, 565] width 446 height 61
type textarea "How deep in the site structure is my page currently?"
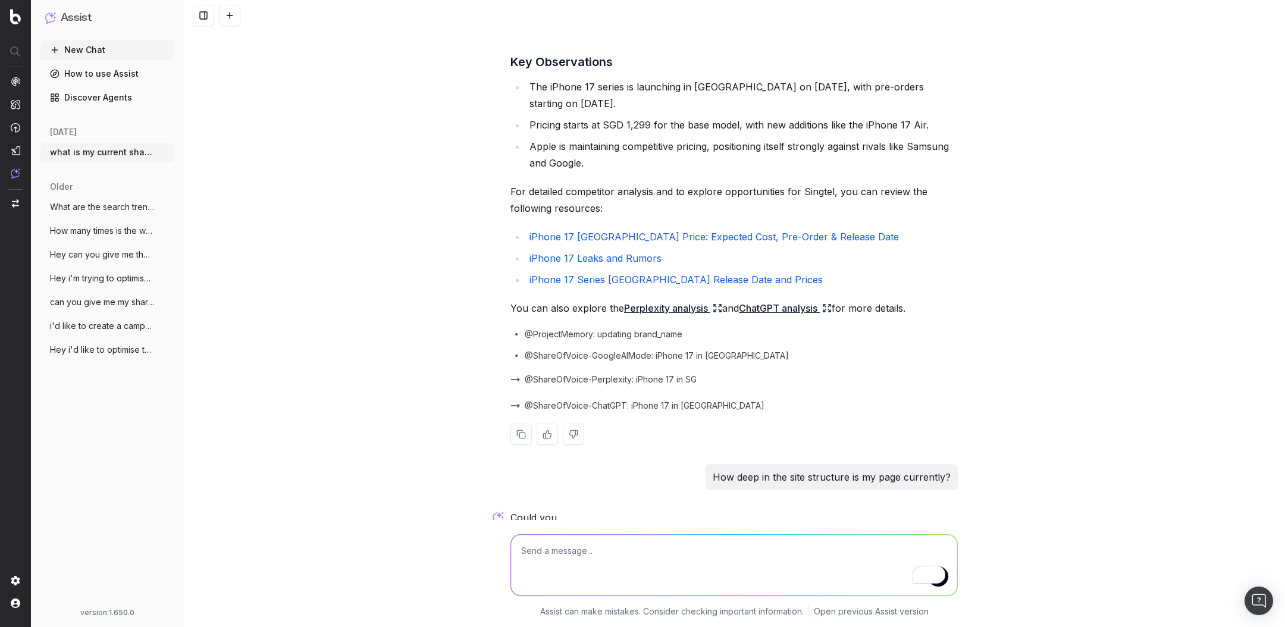
scroll to position [517, 0]
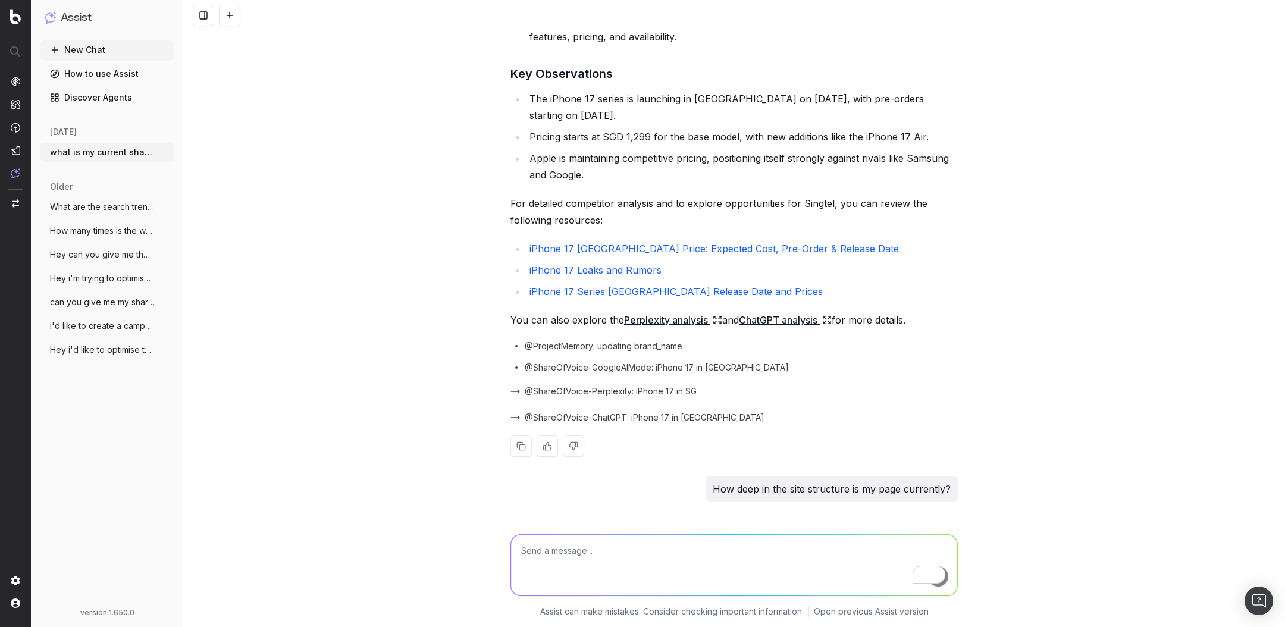
type textarea "[URL][DOMAIN_NAME]"
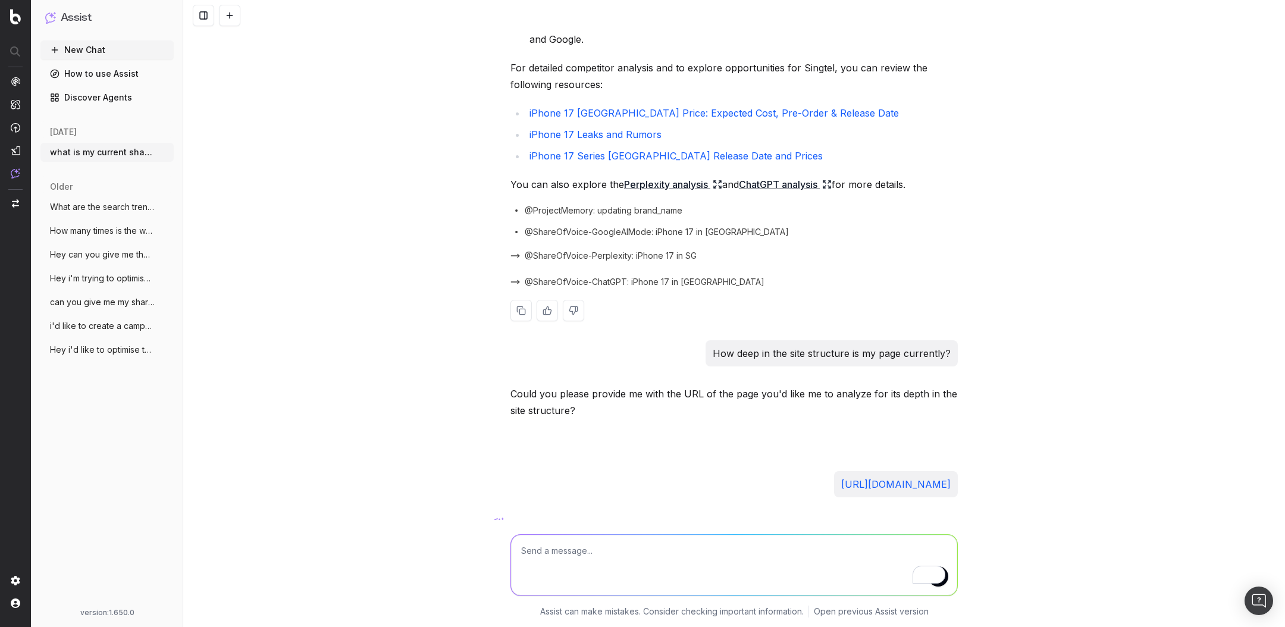
scroll to position [664, 0]
